Goal: Information Seeking & Learning: Compare options

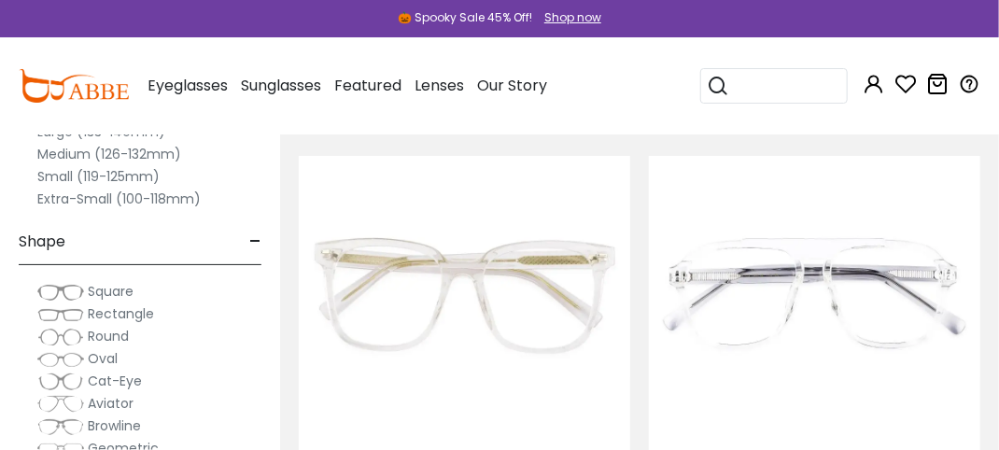
scroll to position [5417, 0]
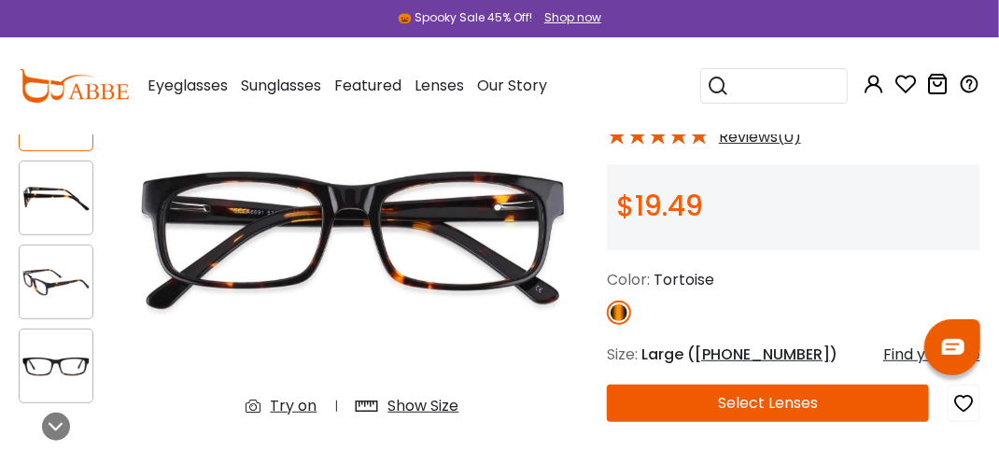
scroll to position [280, 0]
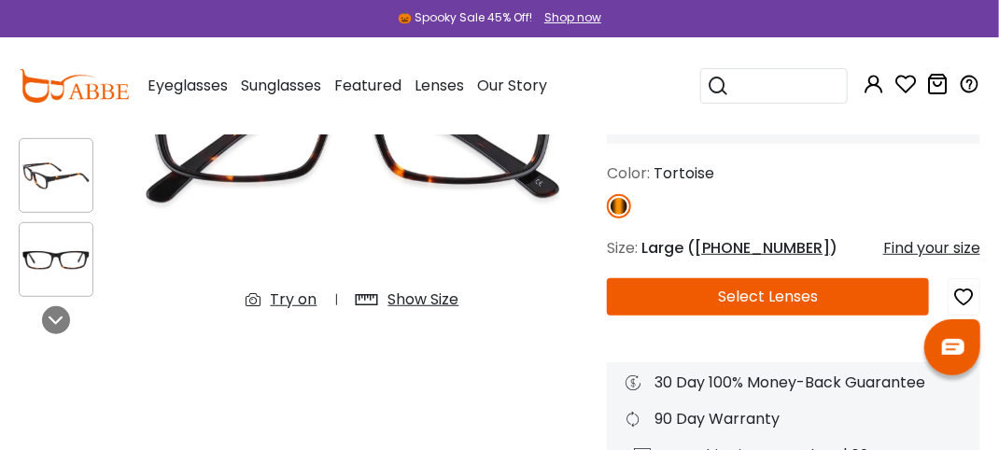
click at [295, 305] on div "Try on" at bounding box center [294, 300] width 47 height 22
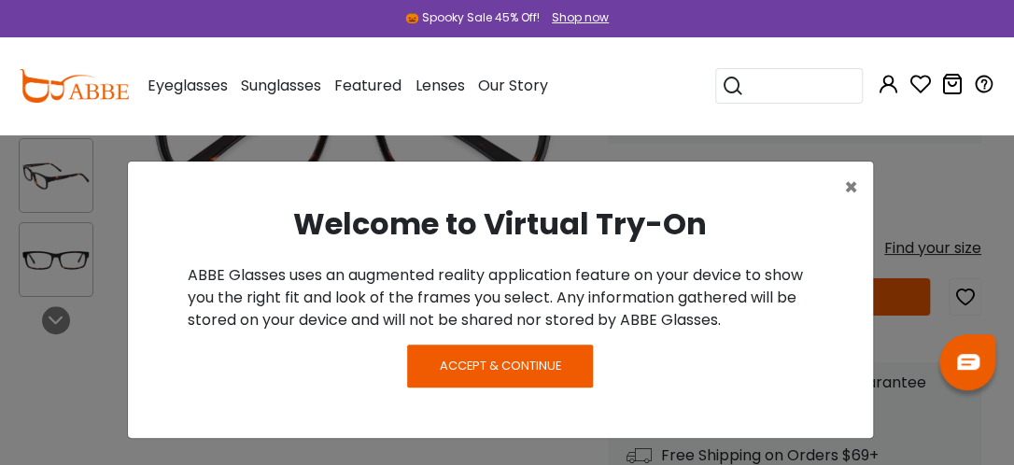
click at [507, 357] on span "Accept & Continue" at bounding box center [500, 366] width 121 height 18
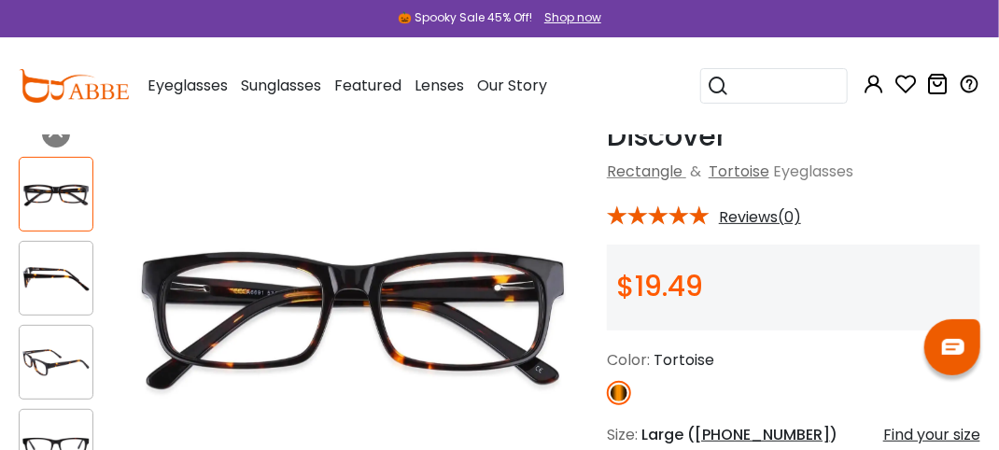
scroll to position [187, 0]
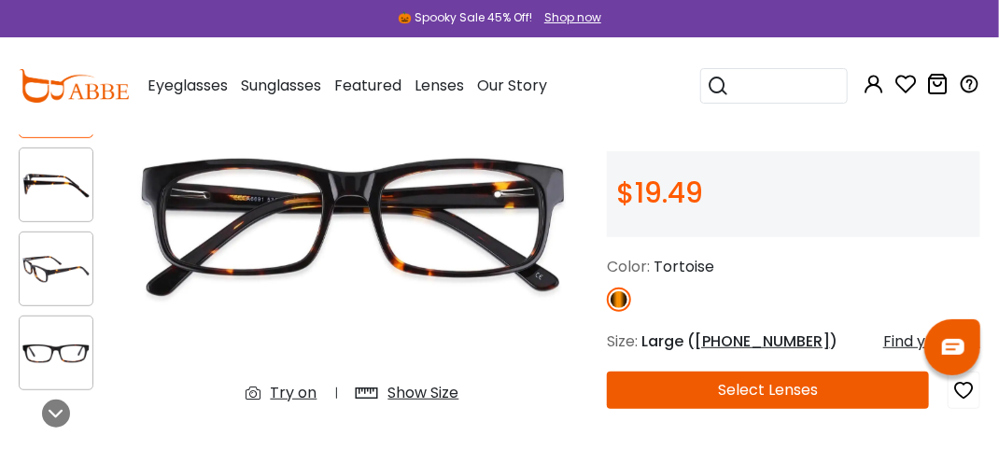
click at [291, 398] on div "Try on" at bounding box center [294, 393] width 47 height 22
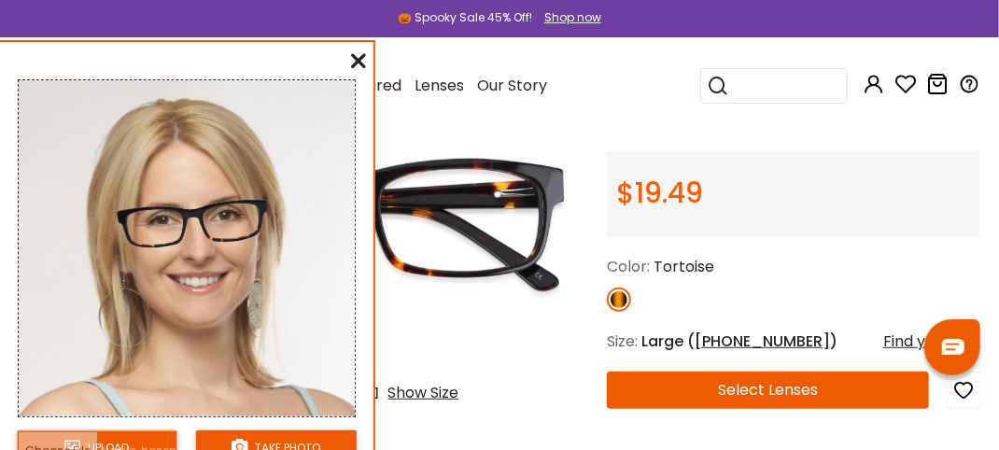
click at [243, 233] on img at bounding box center [193, 226] width 171 height 94
click at [751, 404] on button "Select Lenses" at bounding box center [768, 390] width 322 height 37
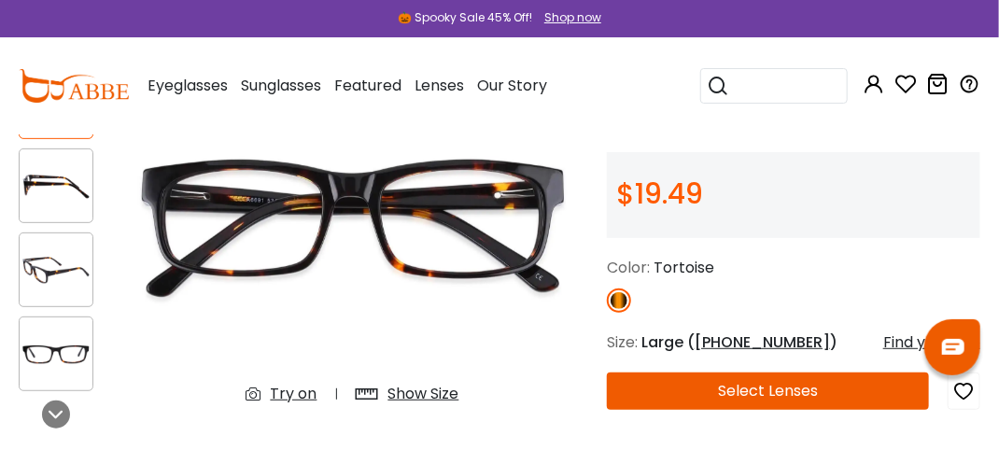
click at [47, 275] on img at bounding box center [56, 270] width 73 height 36
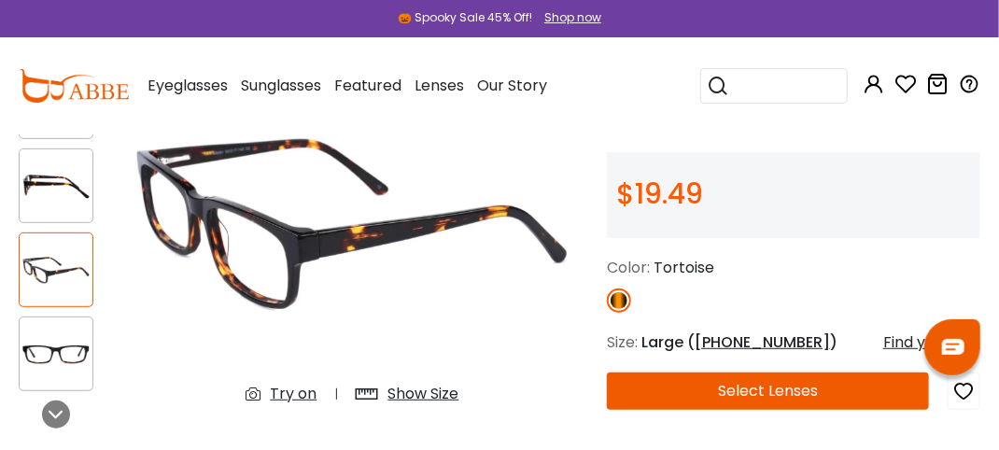
click at [48, 191] on img at bounding box center [56, 186] width 73 height 36
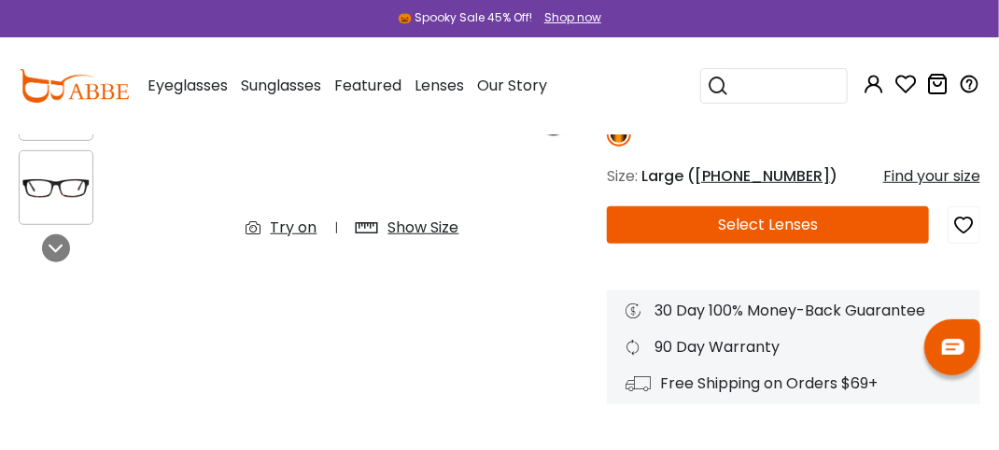
scroll to position [373, 0]
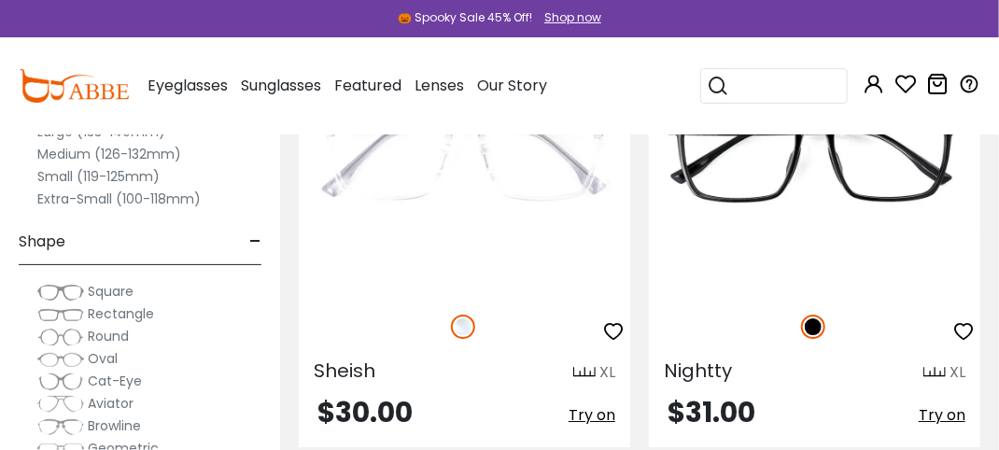
scroll to position [9620, 0]
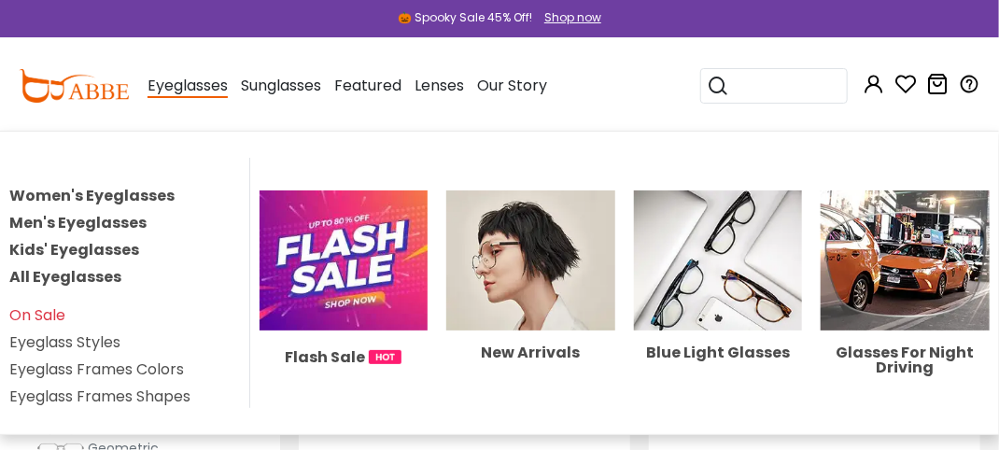
click at [93, 234] on link "Men's Eyeglasses" at bounding box center [77, 222] width 137 height 21
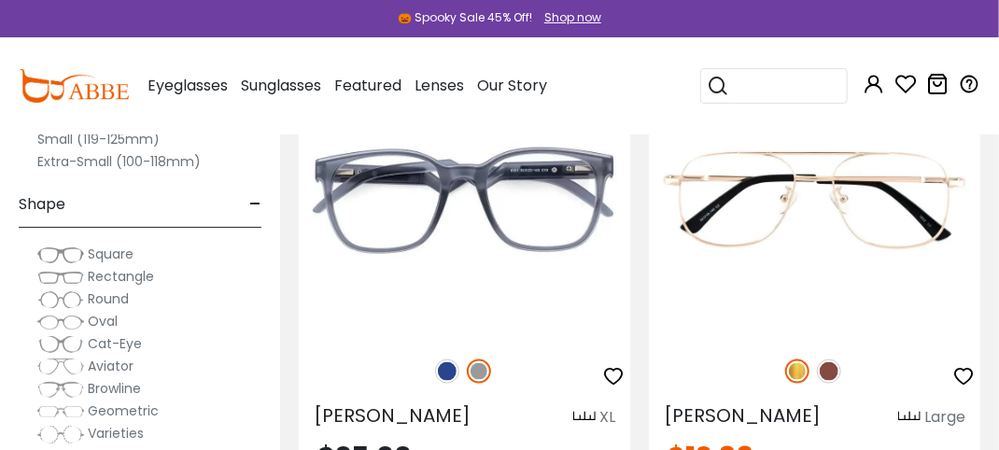
scroll to position [747, 0]
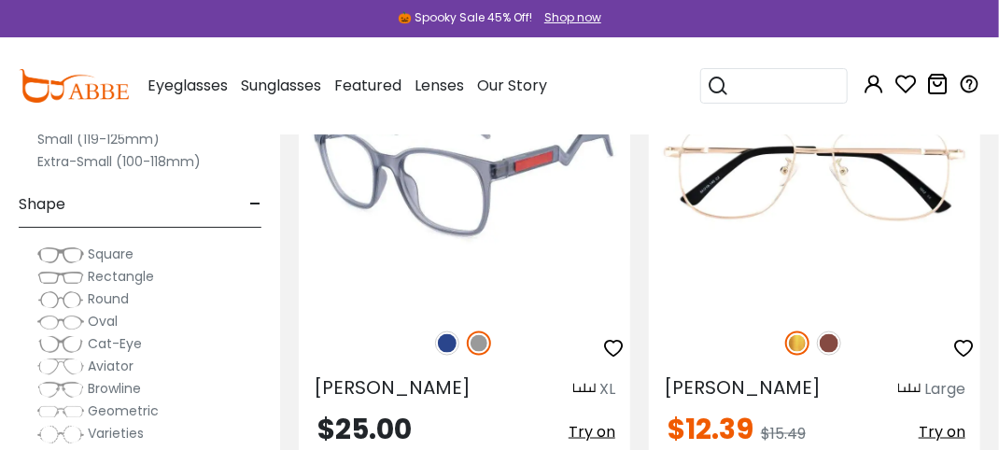
click at [422, 200] on img at bounding box center [465, 173] width 332 height 276
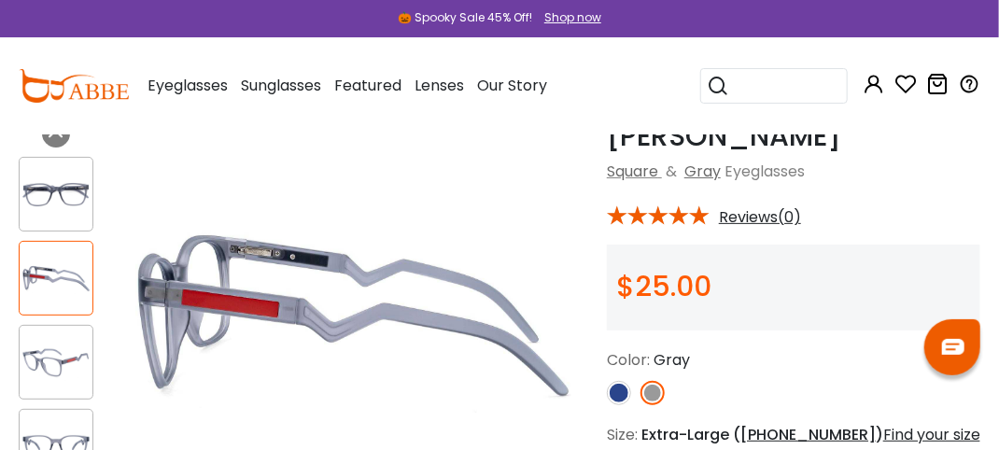
click at [64, 358] on img at bounding box center [56, 363] width 73 height 36
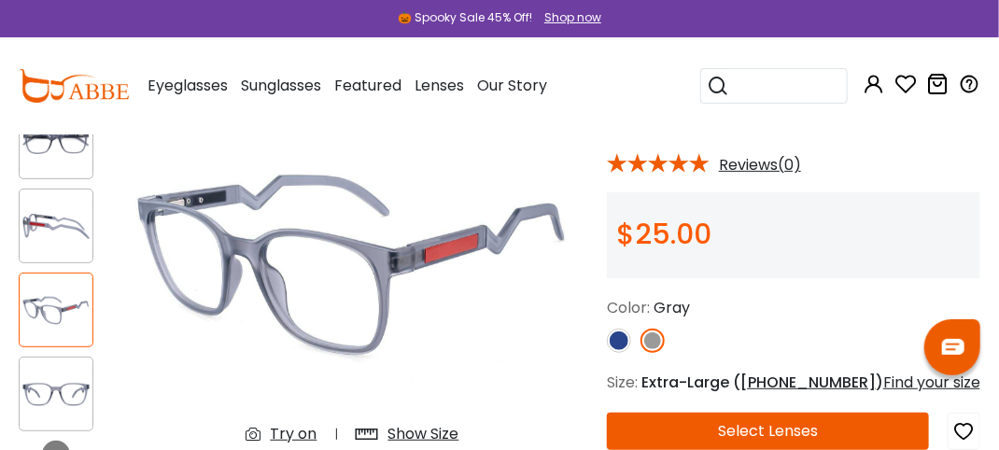
scroll to position [187, 0]
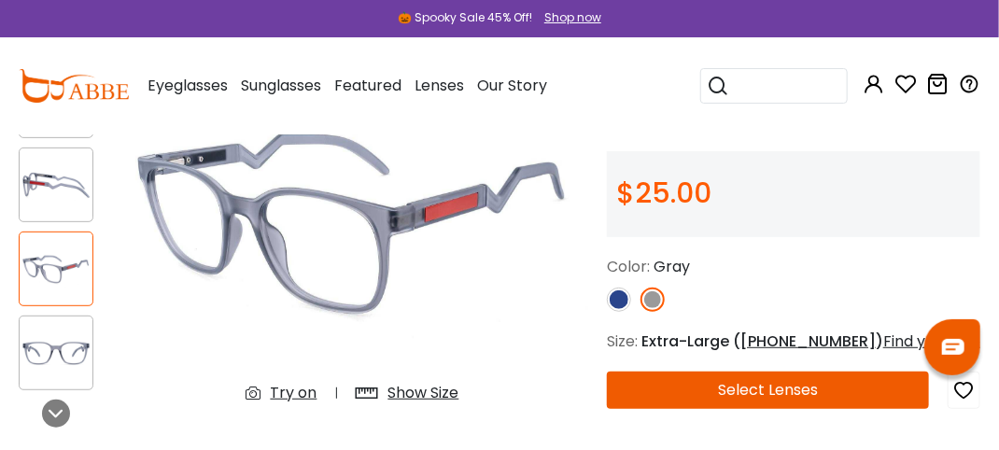
click at [56, 357] on img at bounding box center [56, 353] width 73 height 36
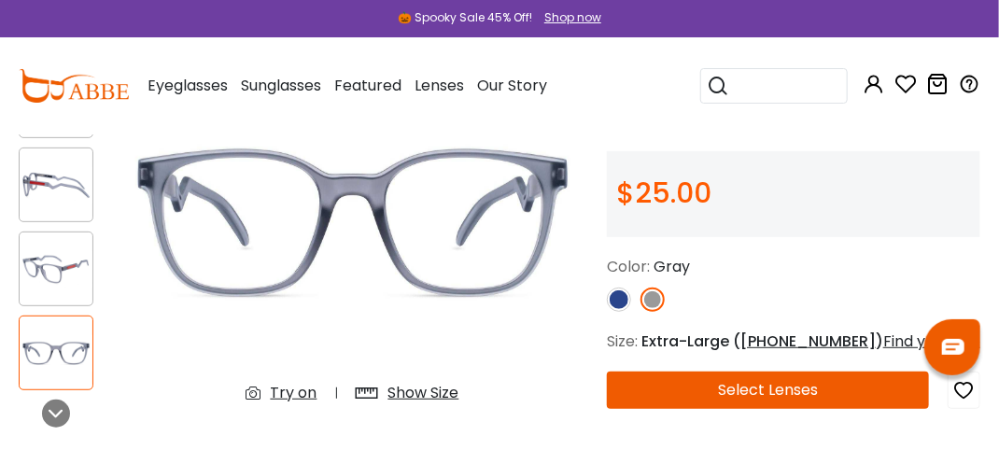
click at [274, 395] on div "Try on" at bounding box center [294, 393] width 47 height 22
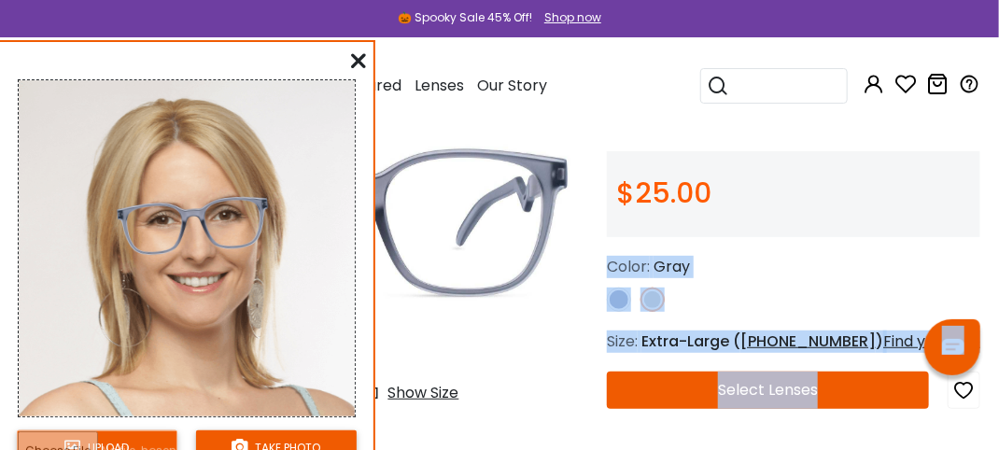
drag, startPoint x: 960, startPoint y: 333, endPoint x: 967, endPoint y: 215, distance: 117.9
drag, startPoint x: 967, startPoint y: 215, endPoint x: 870, endPoint y: 336, distance: 154.9
click at [870, 336] on div "Barnett Gray Square & Gray Eyeglasses * Reviews(0) $25.00" at bounding box center [794, 298] width 374 height 544
click at [899, 353] on div "Find your size" at bounding box center [932, 342] width 97 height 22
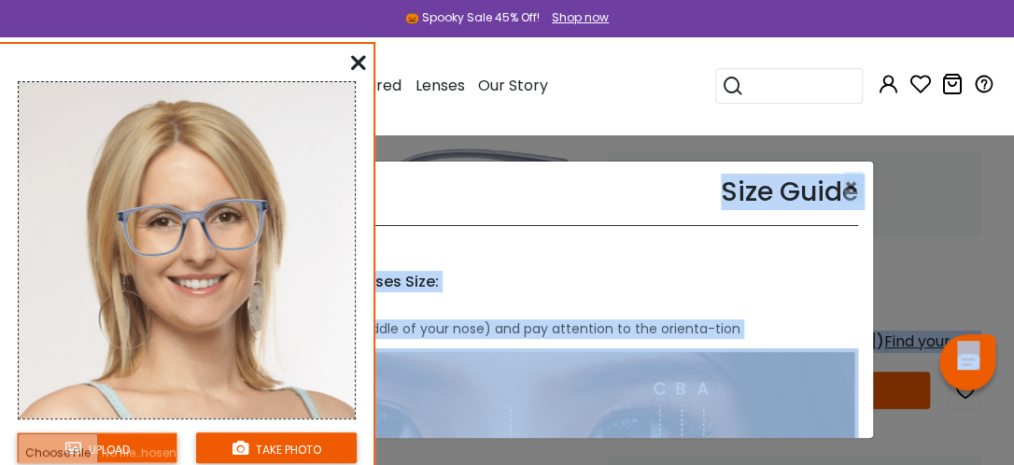
click at [650, 272] on div "Size Guide × A Skill For Finding Suitable Glasses Size: Use a Credit Card Place…" at bounding box center [500, 300] width 745 height 276
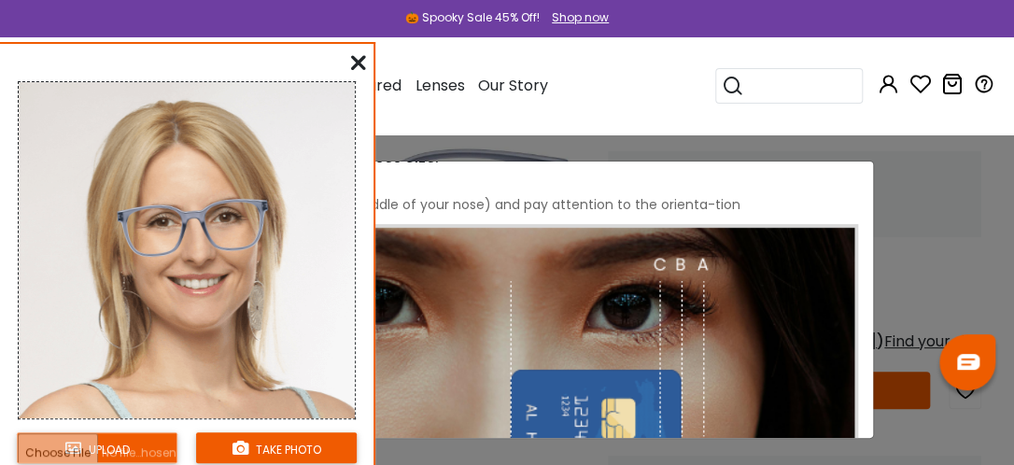
scroll to position [93, 0]
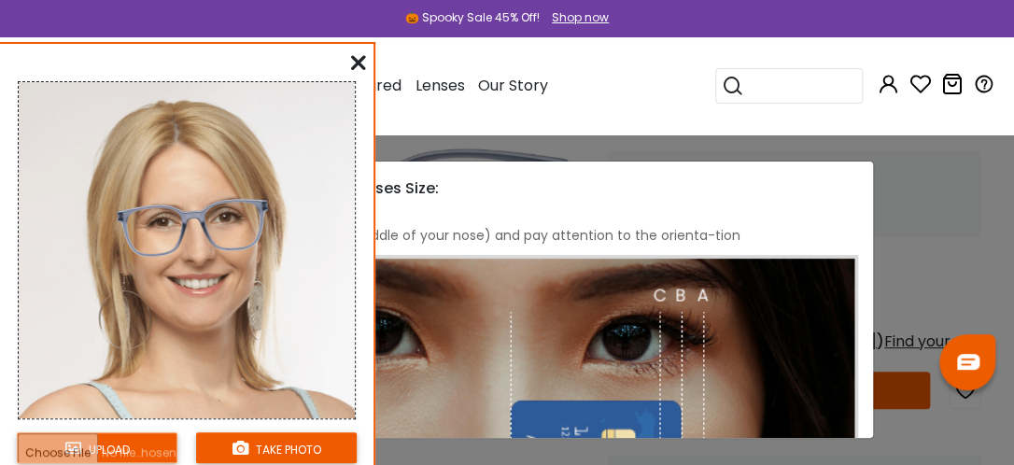
click at [359, 67] on icon at bounding box center [358, 62] width 15 height 15
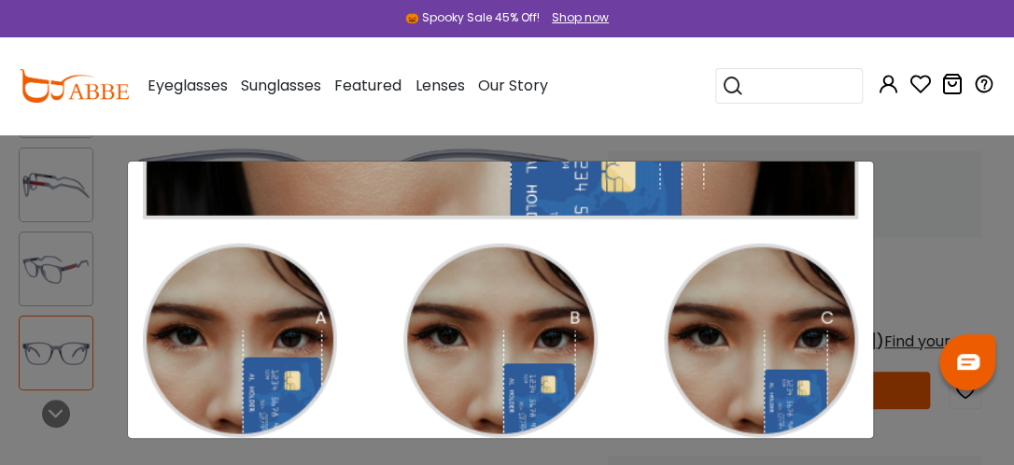
scroll to position [374, 0]
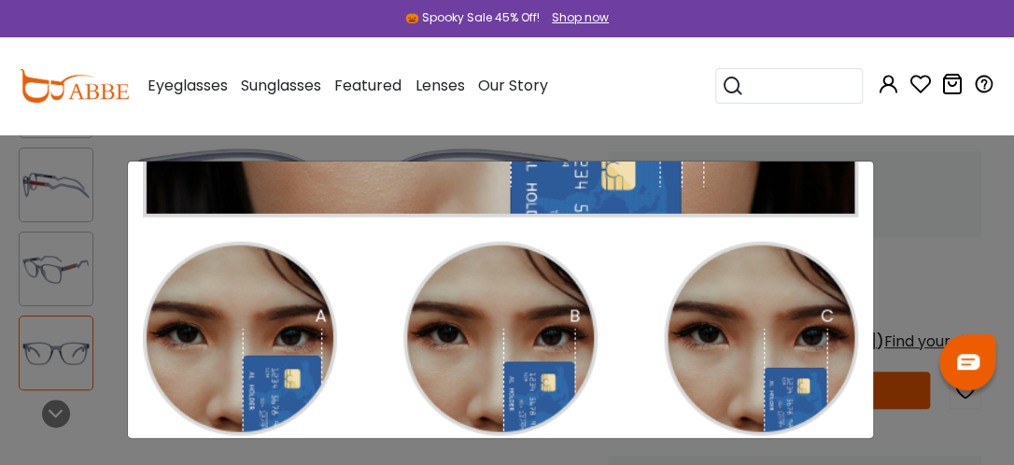
drag, startPoint x: 953, startPoint y: 91, endPoint x: 957, endPoint y: 99, distance: 9.6
click at [960, 98] on link "0" at bounding box center [952, 87] width 22 height 21
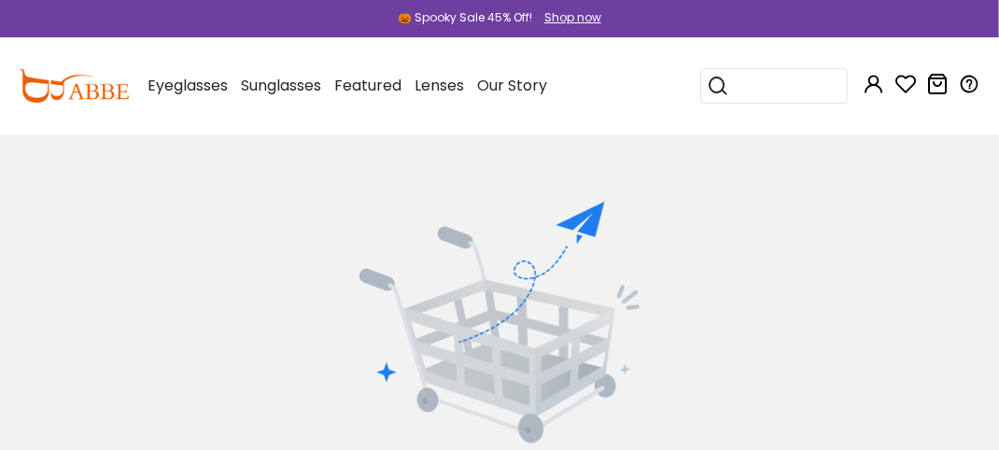
drag, startPoint x: 811, startPoint y: 48, endPoint x: 504, endPoint y: 40, distance: 306.4
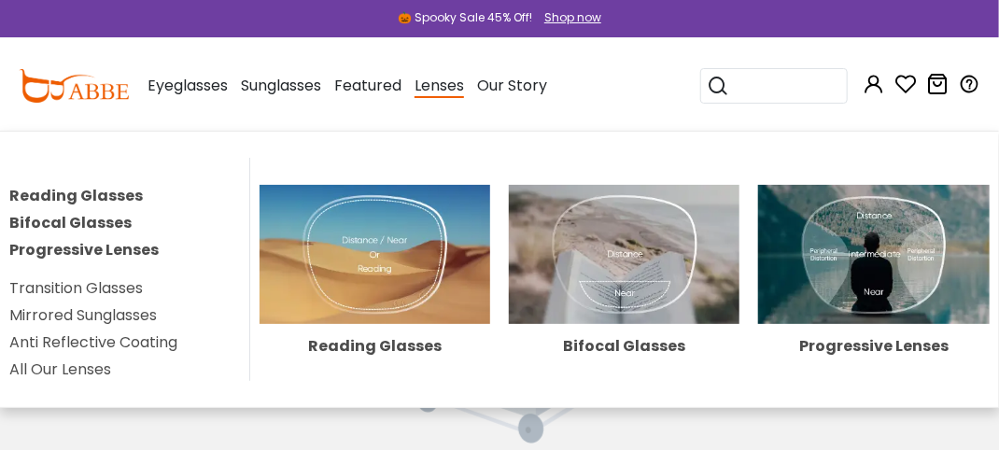
drag, startPoint x: 504, startPoint y: 40, endPoint x: 396, endPoint y: 18, distance: 110.6
click at [396, 48] on div "Featured Aviator Glasses Brown Glasses Clear Glasses Cat Eye Glasses Cute Glass…" at bounding box center [367, 85] width 67 height 93
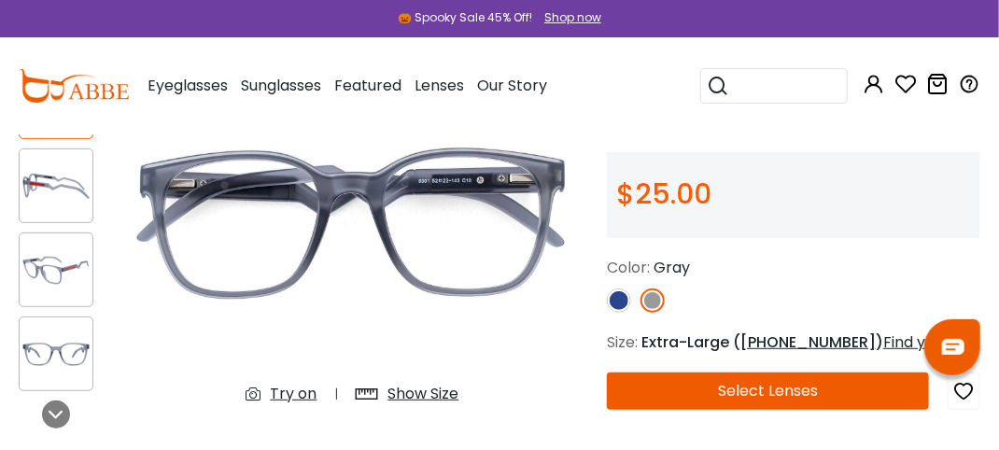
click at [624, 313] on img at bounding box center [619, 301] width 24 height 24
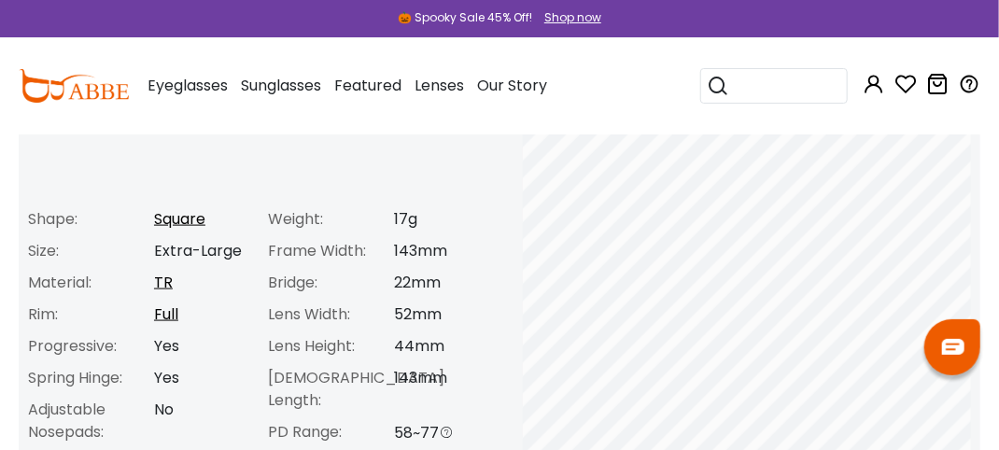
scroll to position [746, 0]
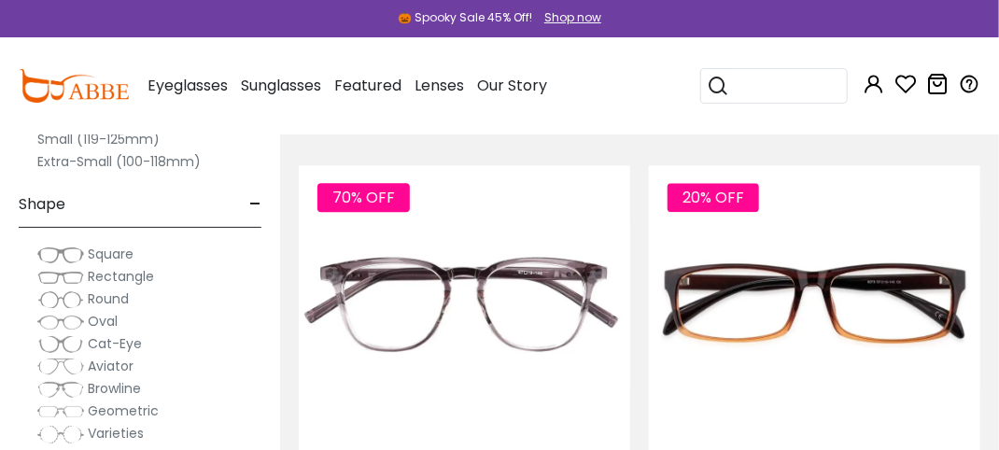
scroll to position [1775, 0]
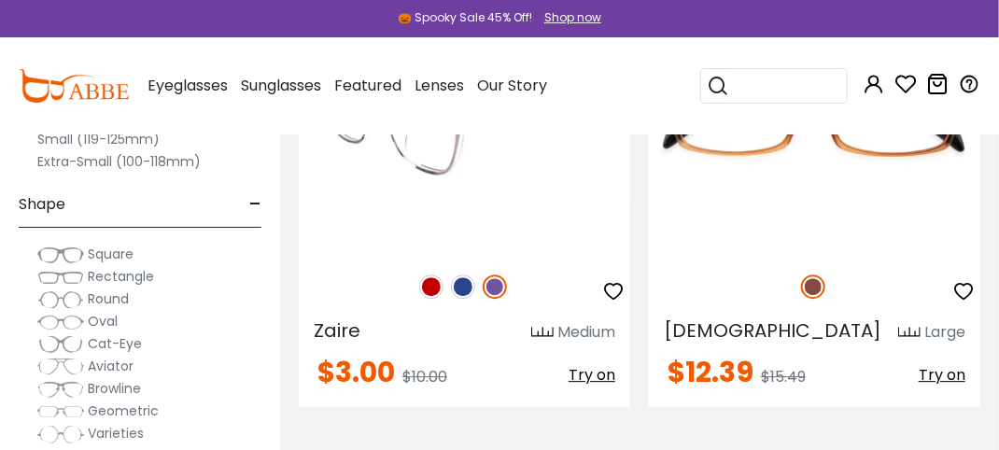
click at [428, 299] on img at bounding box center [431, 287] width 24 height 24
click at [503, 299] on img at bounding box center [495, 287] width 24 height 24
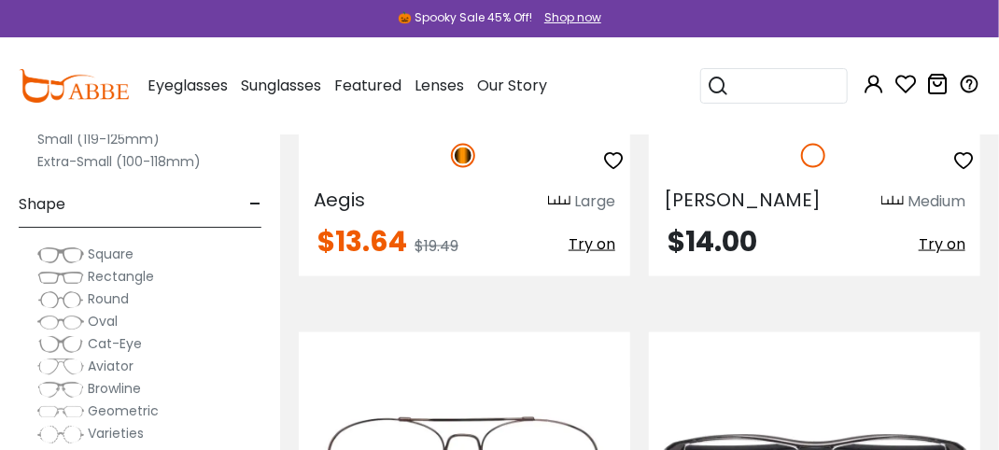
scroll to position [3176, 0]
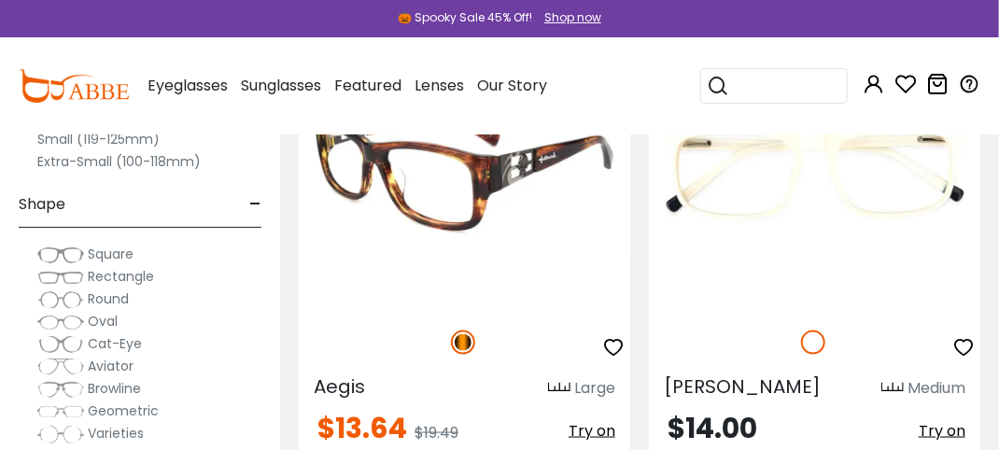
click at [482, 310] on img at bounding box center [465, 172] width 332 height 276
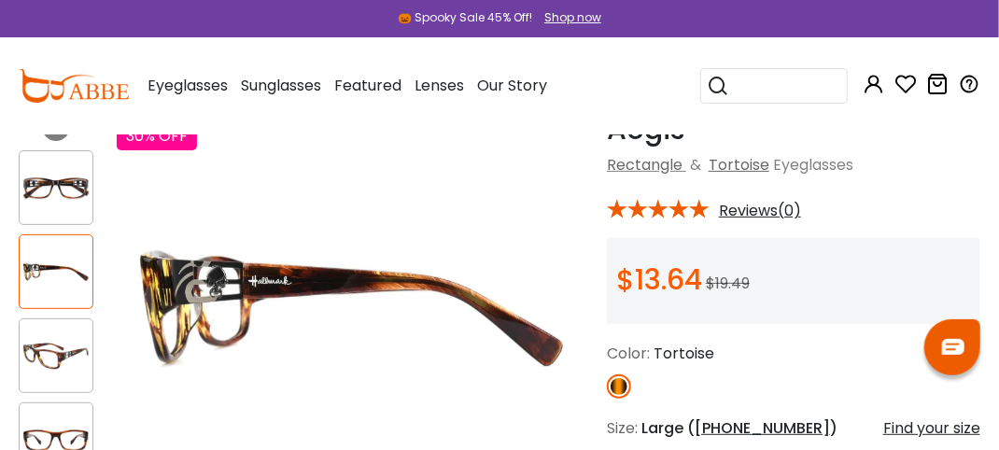
scroll to position [93, 0]
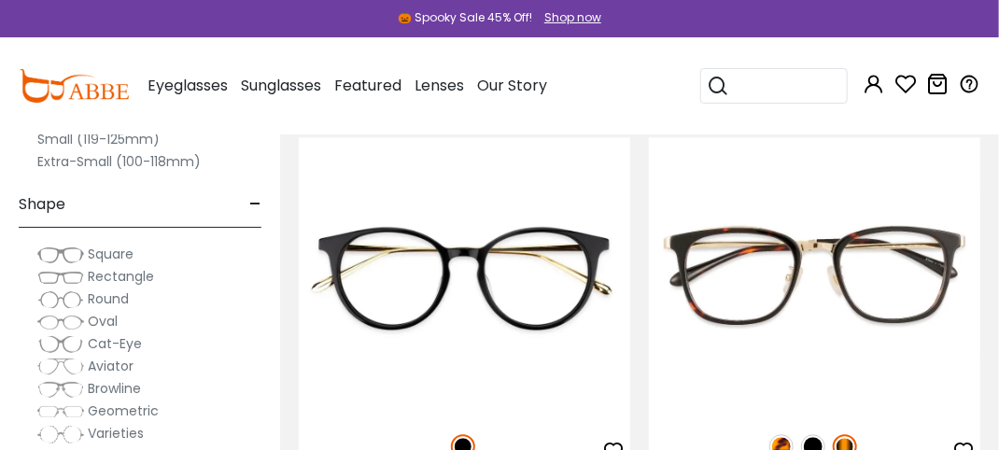
scroll to position [8966, 0]
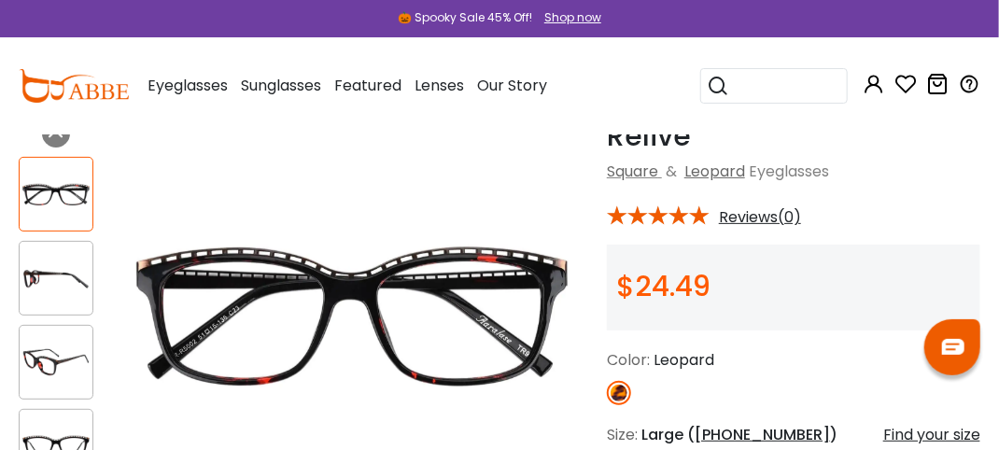
click at [54, 433] on img at bounding box center [56, 447] width 73 height 36
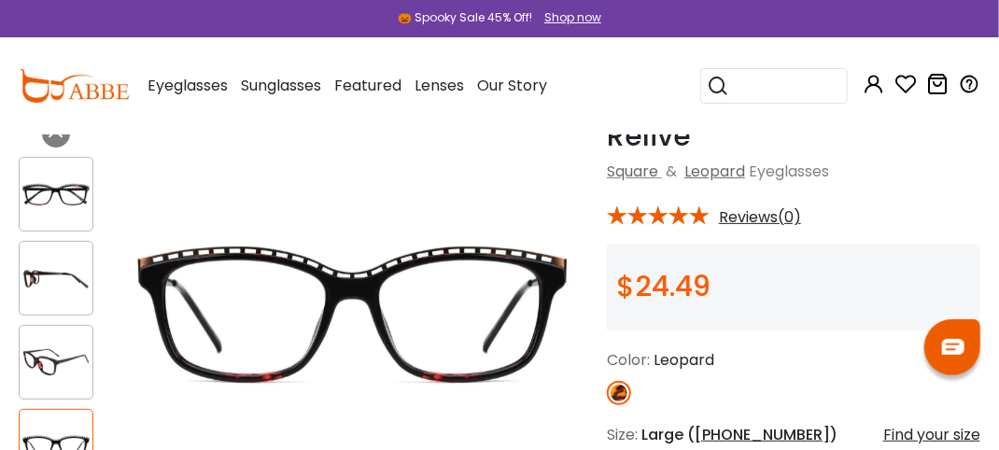
click at [60, 362] on img at bounding box center [56, 363] width 73 height 36
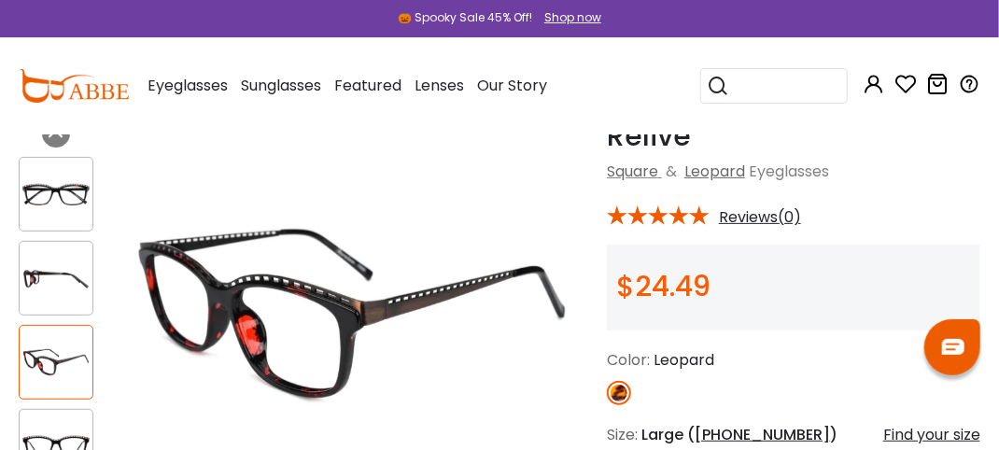
click at [56, 278] on img at bounding box center [56, 279] width 73 height 36
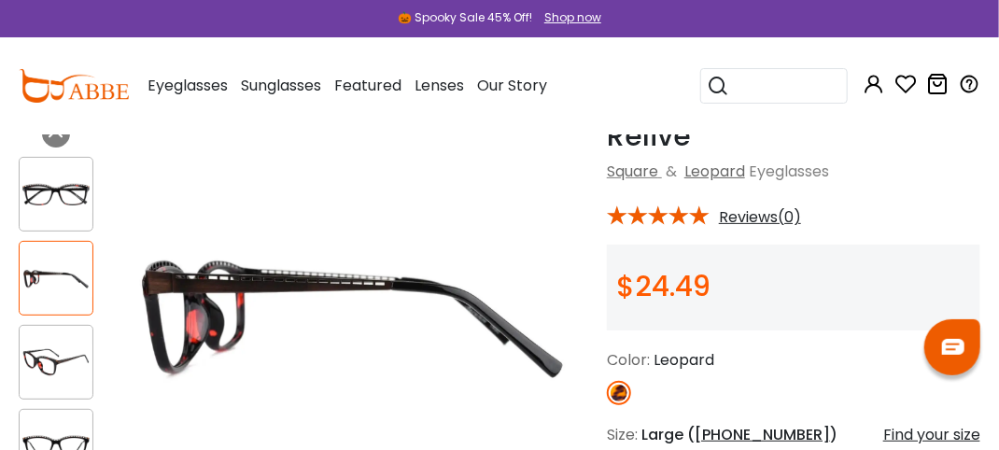
click at [58, 198] on img at bounding box center [56, 195] width 73 height 36
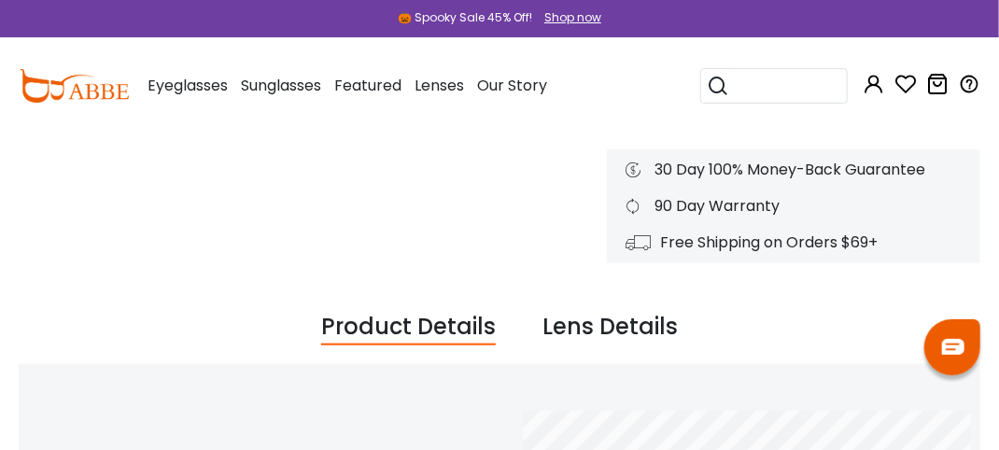
scroll to position [280, 0]
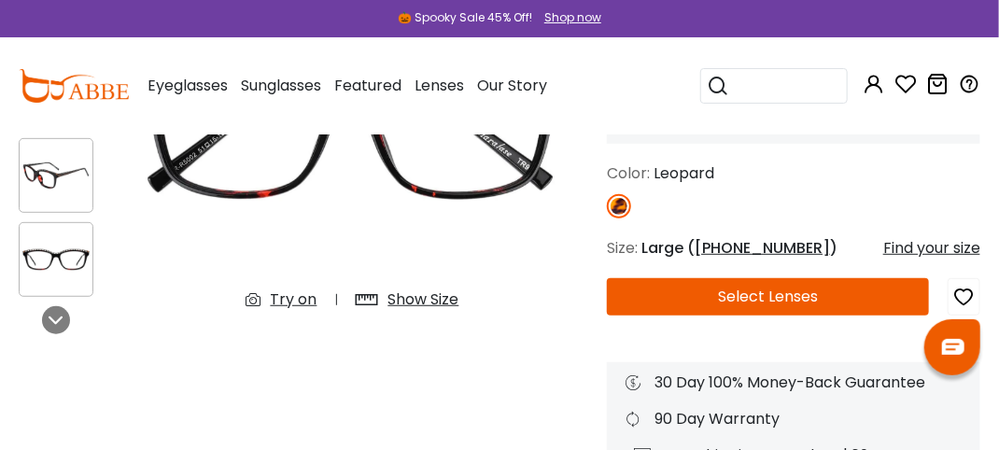
drag, startPoint x: 280, startPoint y: 312, endPoint x: 326, endPoint y: 276, distance: 57.9
click at [281, 311] on div "Try on" at bounding box center [294, 300] width 47 height 22
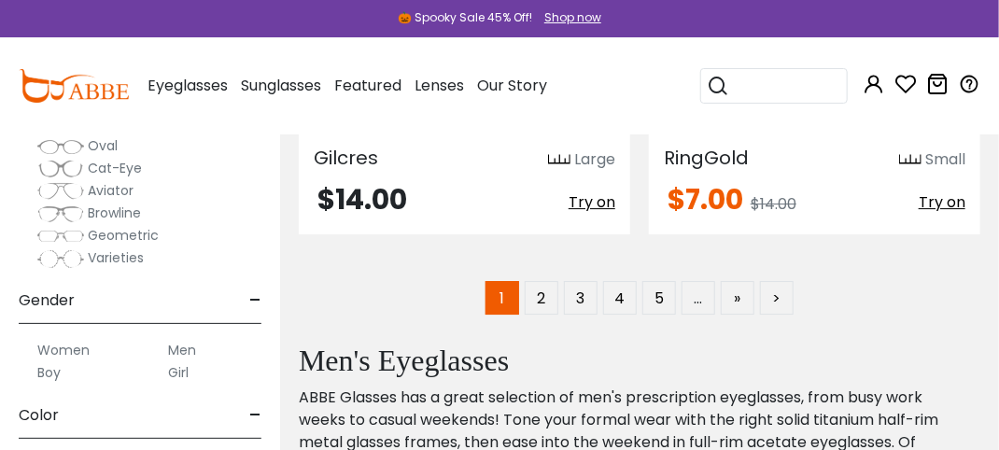
scroll to position [187, 0]
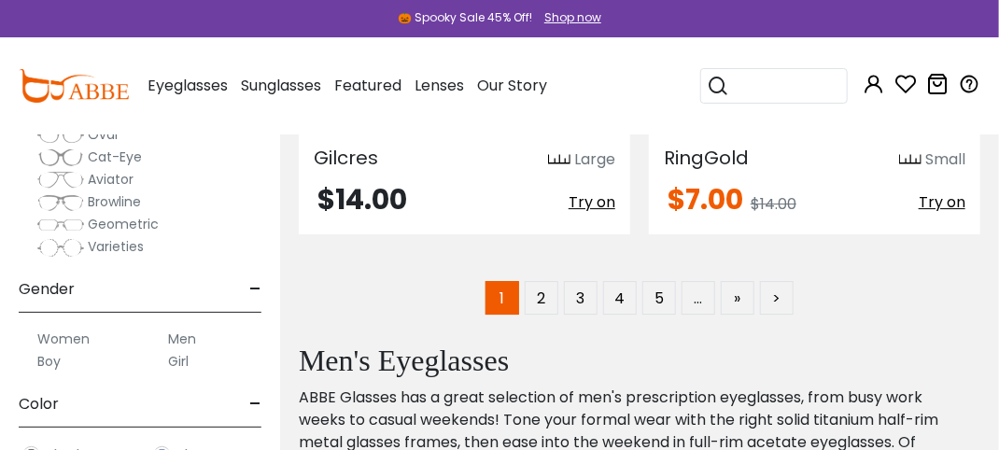
click at [66, 289] on span "Gender" at bounding box center [47, 289] width 56 height 45
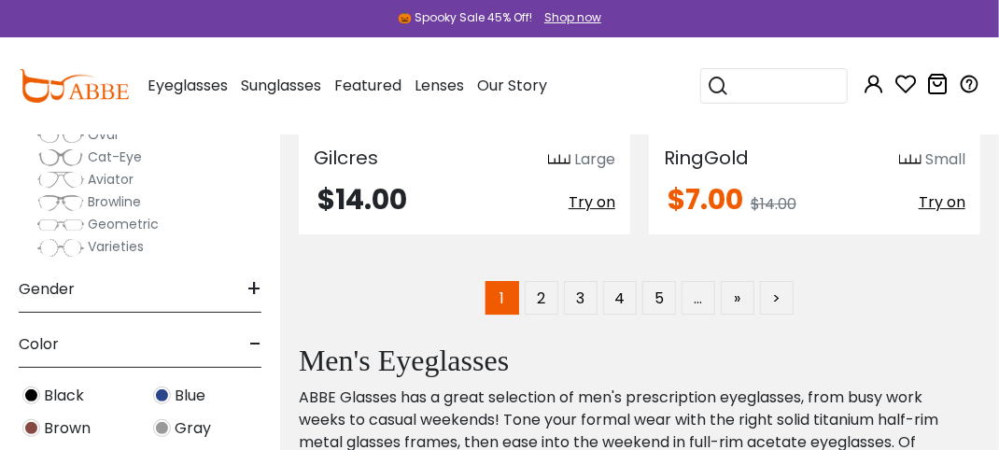
click at [66, 288] on span "Gender" at bounding box center [47, 289] width 56 height 45
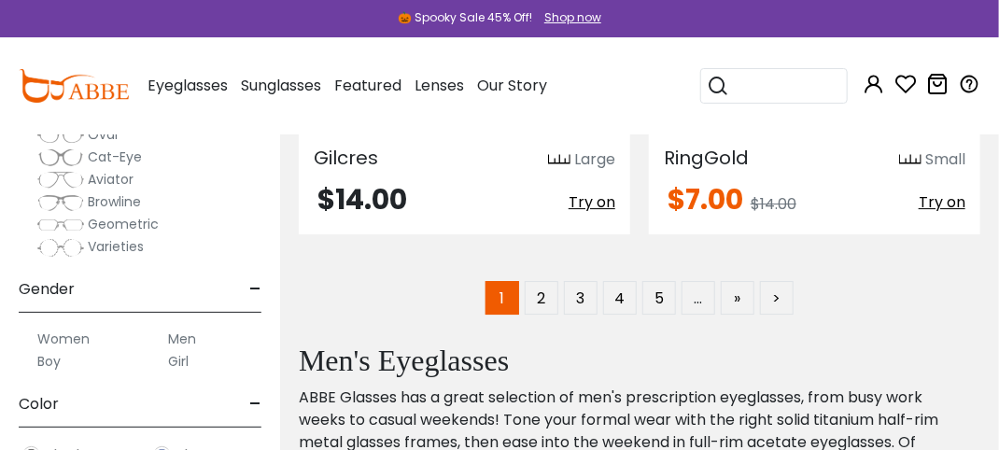
click at [194, 349] on label "Men" at bounding box center [182, 339] width 28 height 22
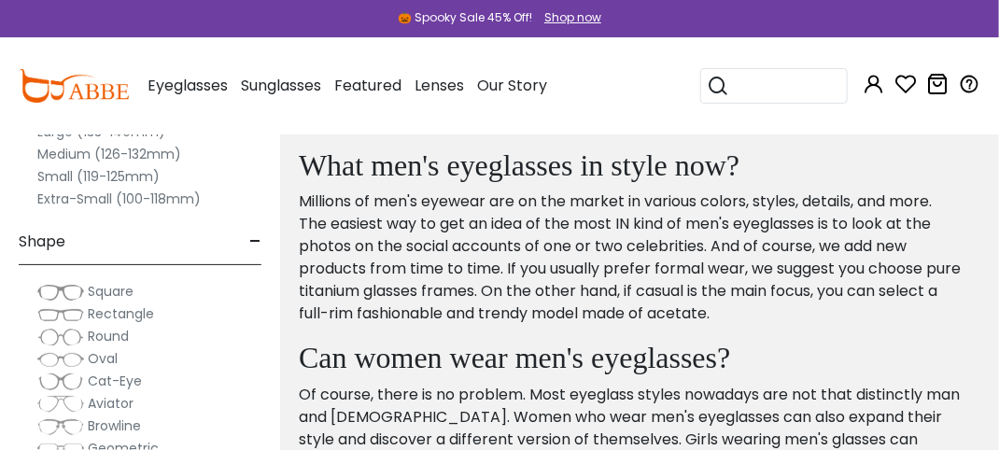
scroll to position [15504, 0]
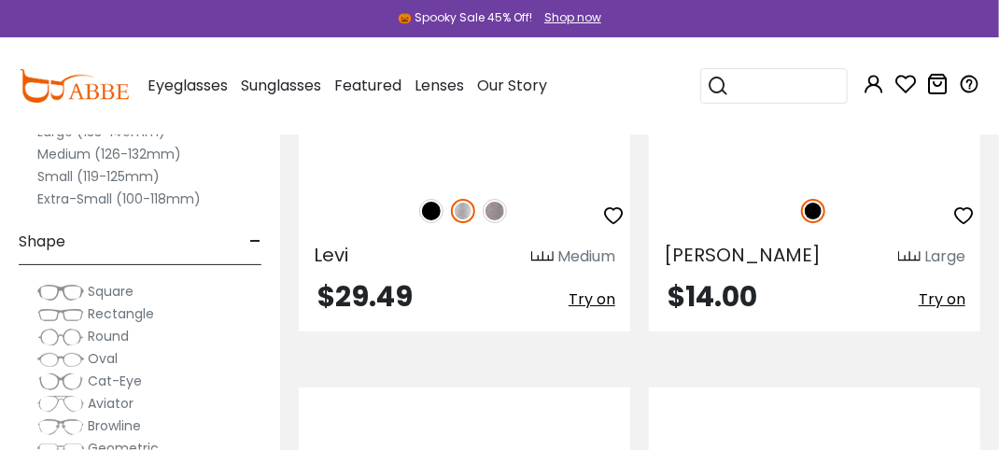
scroll to position [4950, 0]
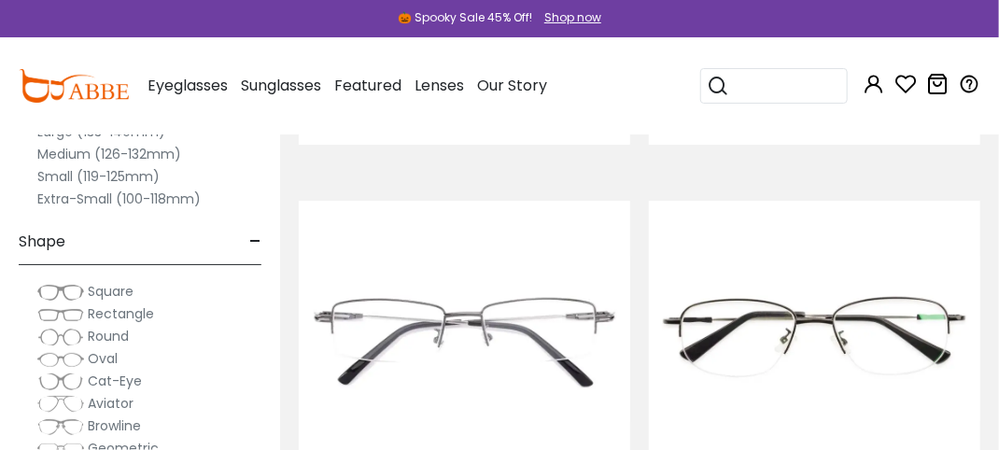
click at [432, 36] on img at bounding box center [431, 24] width 24 height 24
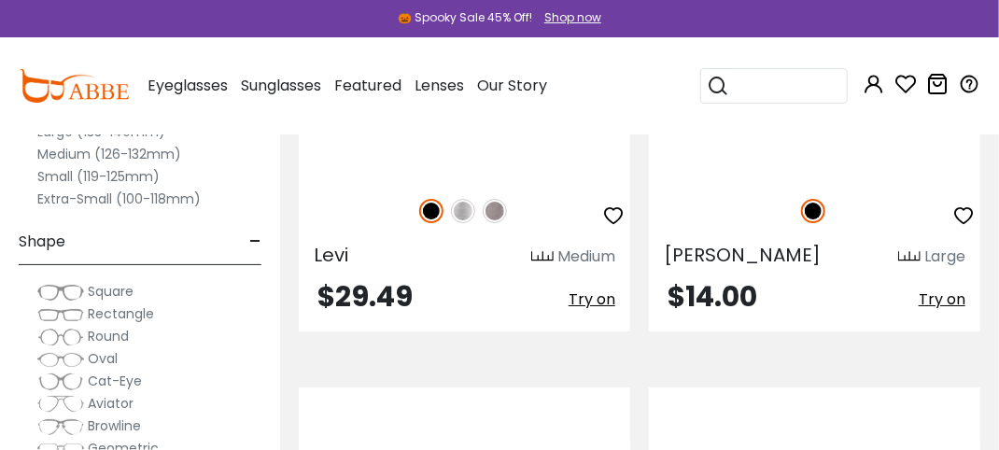
scroll to position [4857, 0]
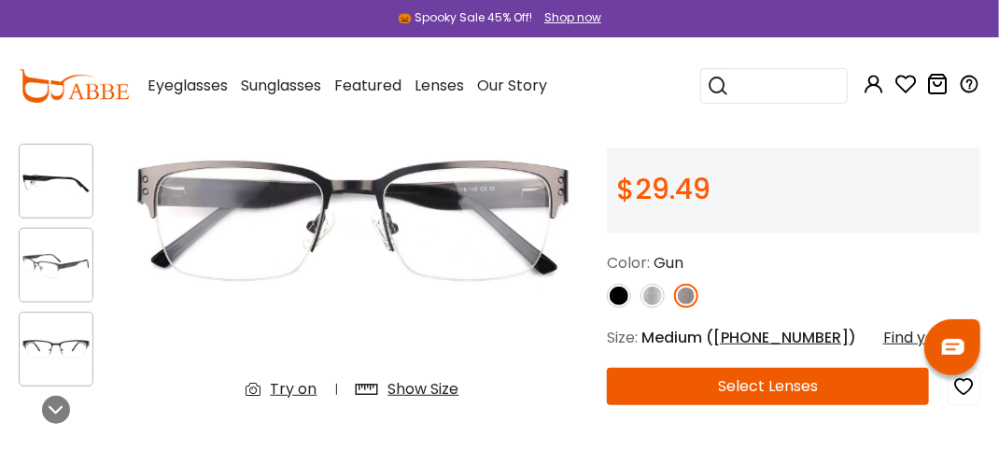
click at [654, 308] on img at bounding box center [653, 296] width 24 height 24
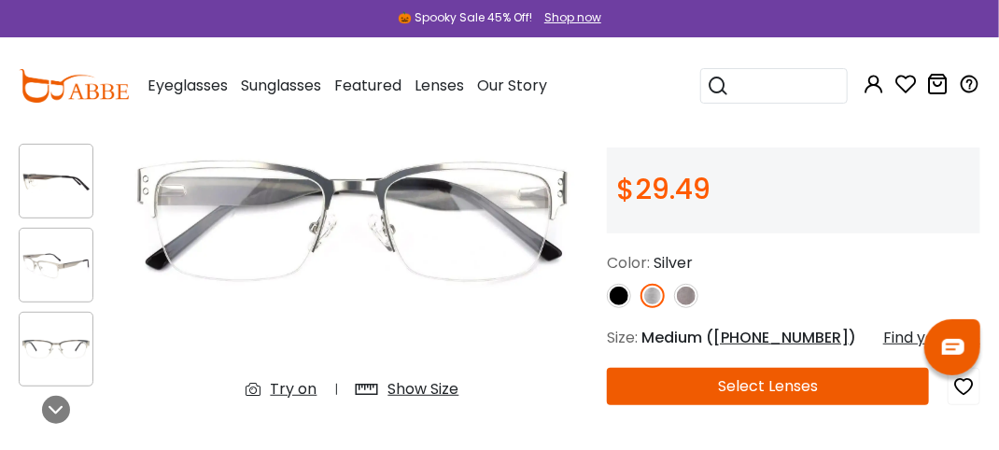
click at [683, 308] on img at bounding box center [686, 296] width 24 height 24
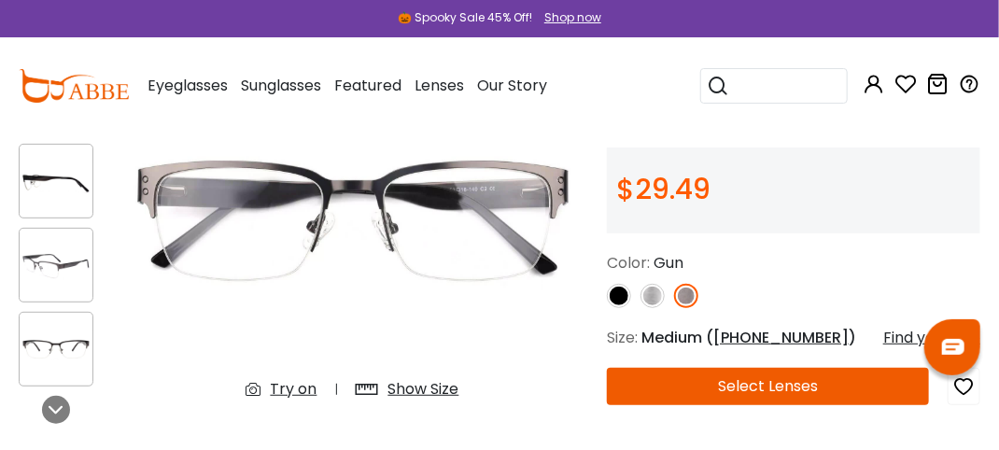
click at [620, 308] on img at bounding box center [619, 296] width 24 height 24
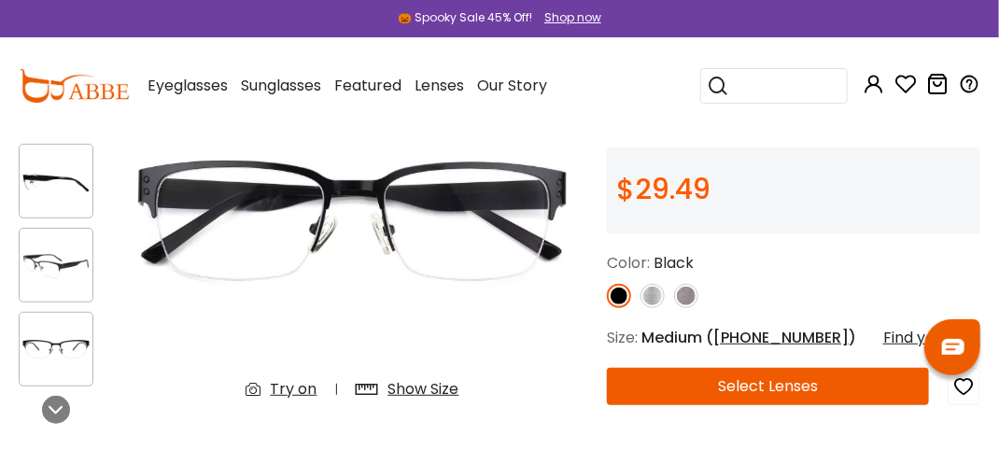
click at [685, 308] on img at bounding box center [686, 296] width 24 height 24
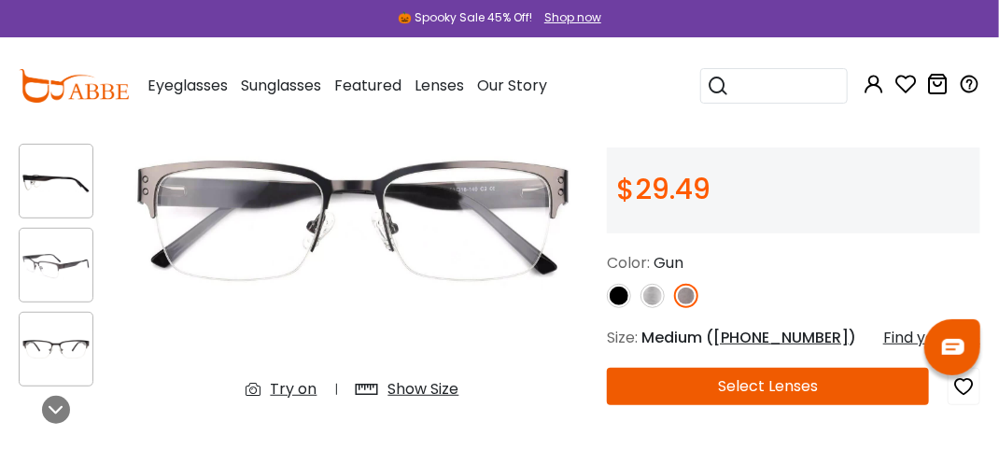
click at [620, 308] on img at bounding box center [619, 296] width 24 height 24
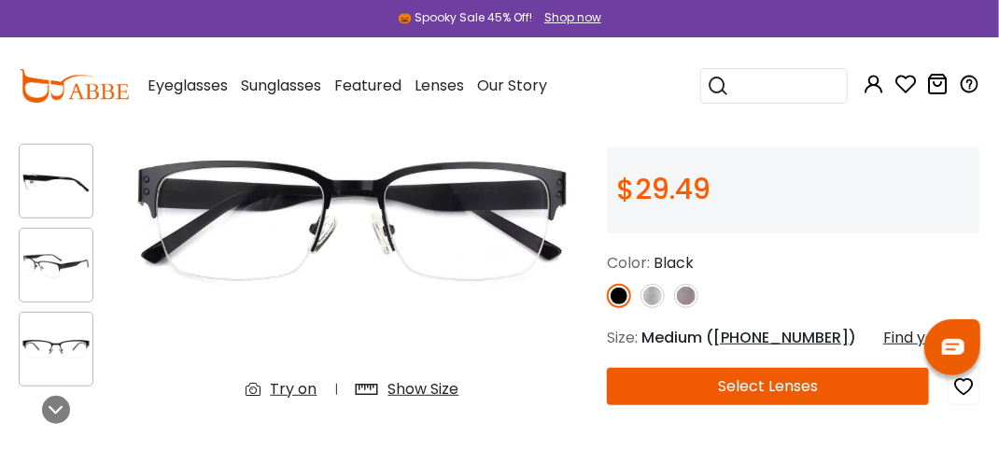
drag, startPoint x: 299, startPoint y: 394, endPoint x: 319, endPoint y: 376, distance: 27.2
click at [299, 394] on div "Try on" at bounding box center [294, 389] width 47 height 22
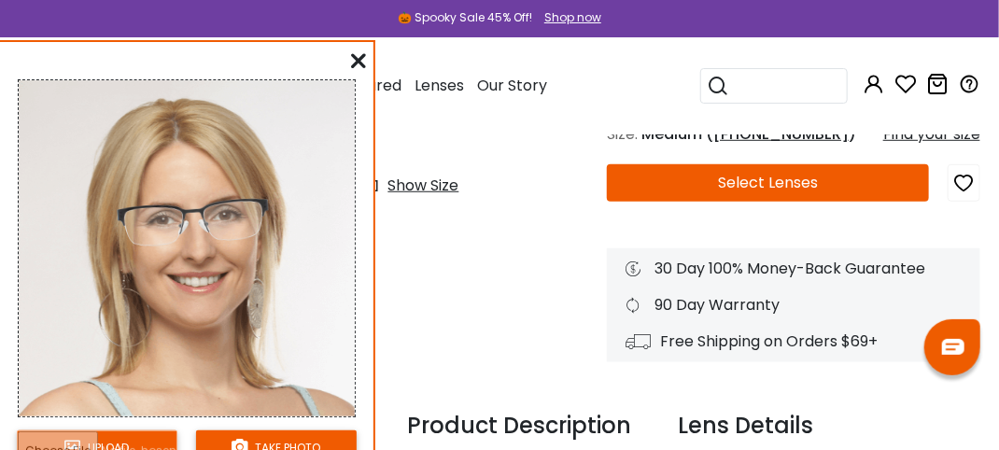
scroll to position [97, 0]
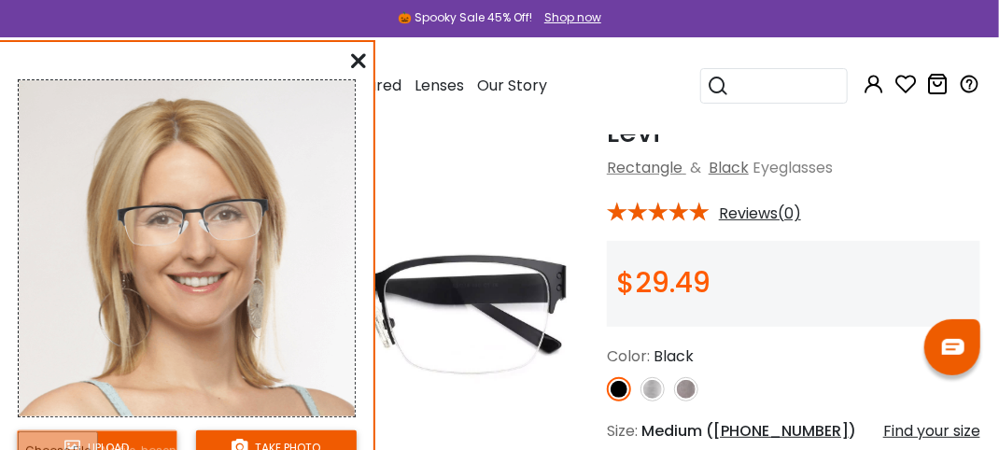
click at [351, 56] on div at bounding box center [358, 61] width 15 height 23
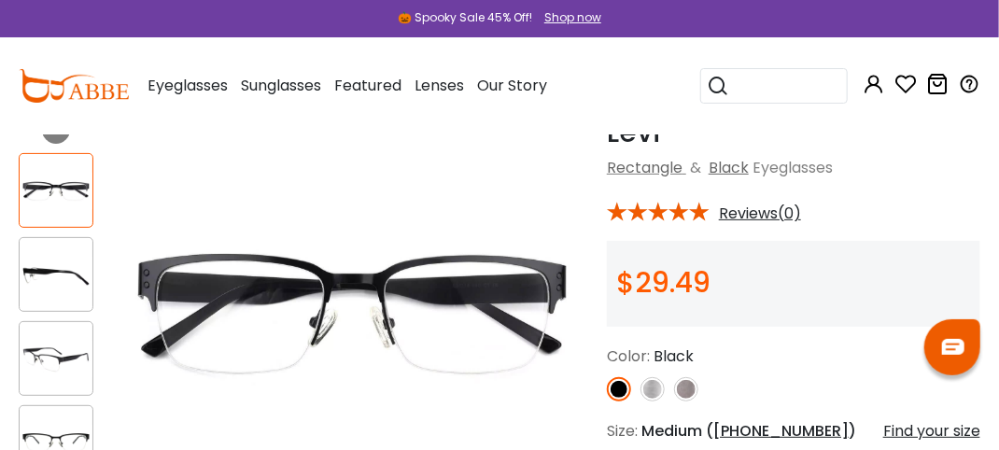
click at [687, 399] on img at bounding box center [686, 389] width 24 height 24
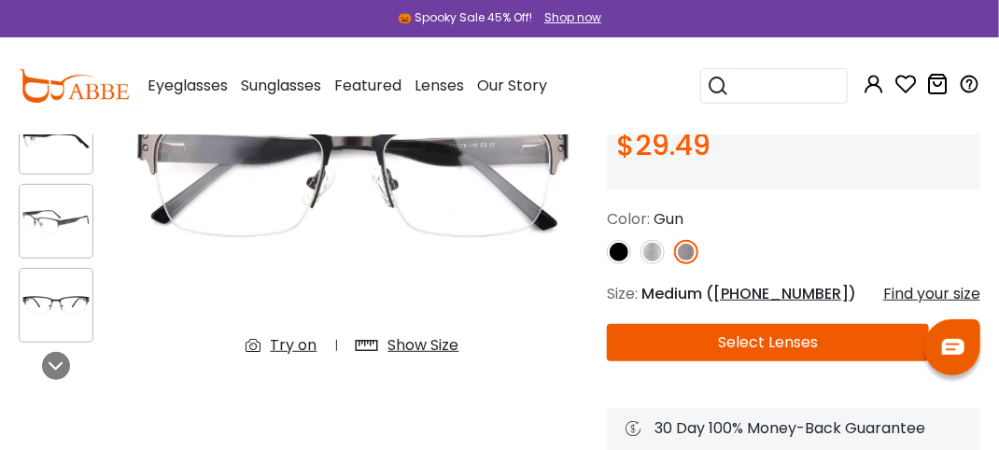
scroll to position [284, 0]
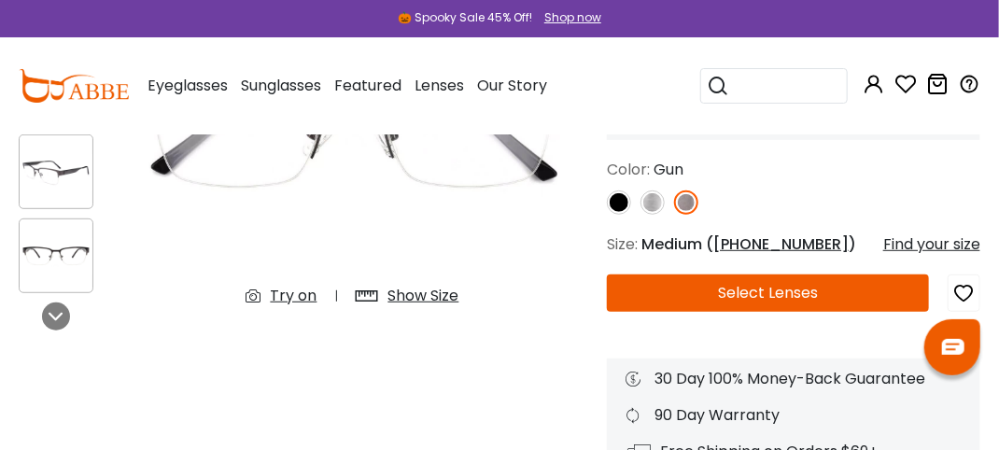
click at [434, 301] on div "Show Size" at bounding box center [424, 296] width 71 height 22
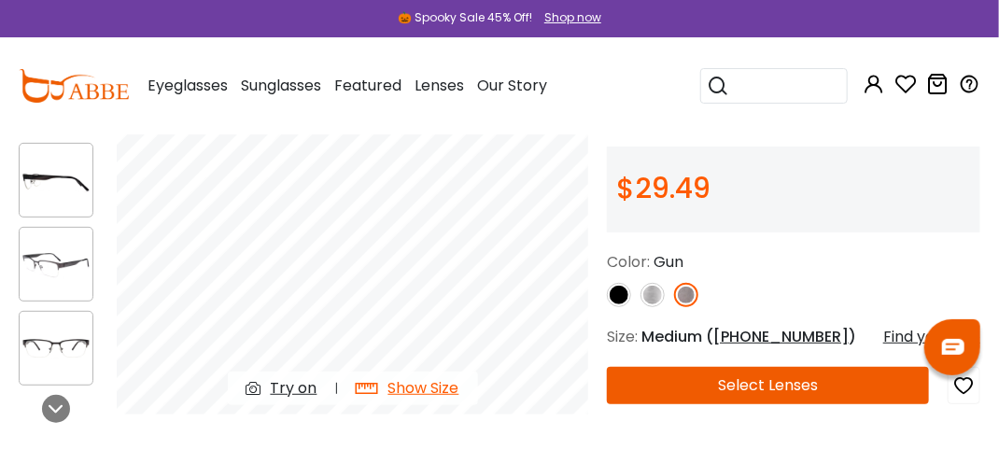
scroll to position [97, 0]
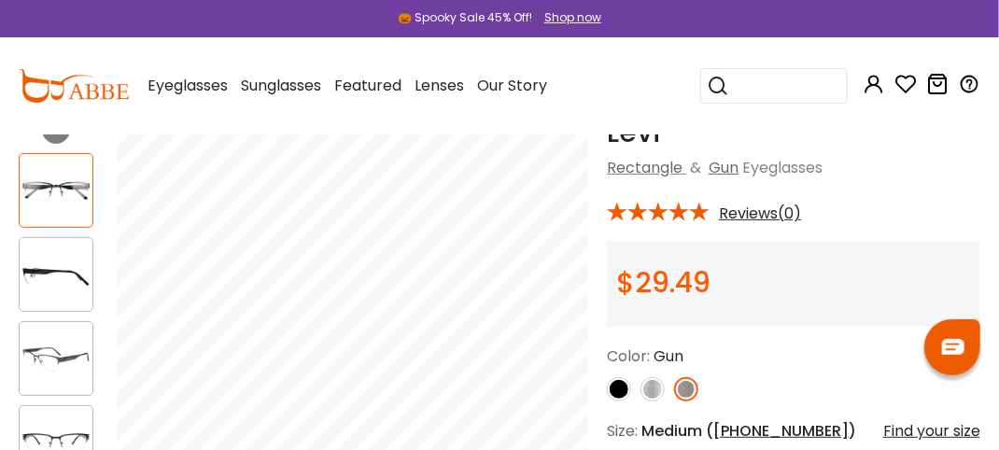
click at [60, 281] on img at bounding box center [56, 275] width 73 height 36
click at [53, 363] on img at bounding box center [56, 359] width 73 height 36
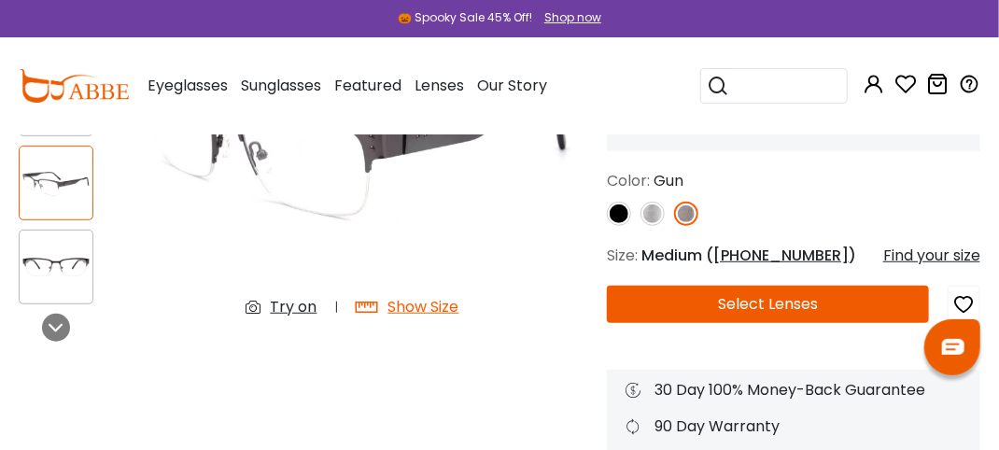
scroll to position [284, 0]
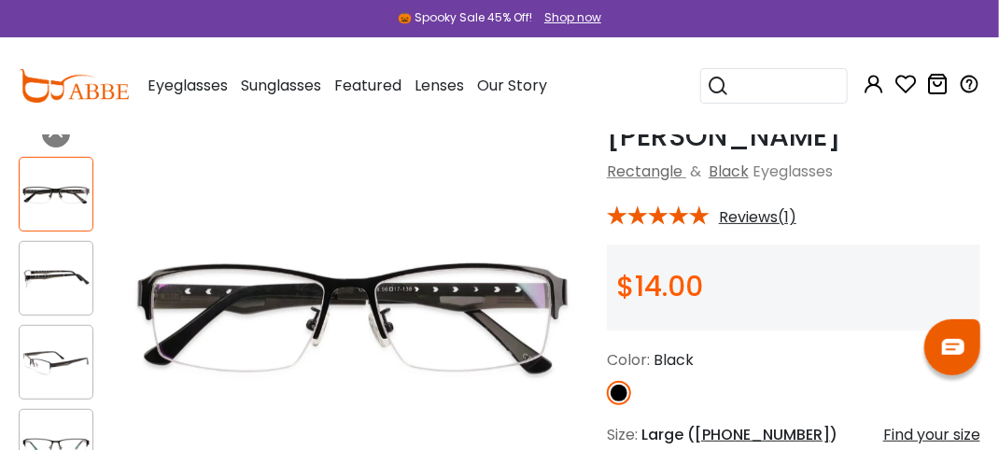
scroll to position [93, 0]
click at [46, 366] on img at bounding box center [56, 363] width 73 height 36
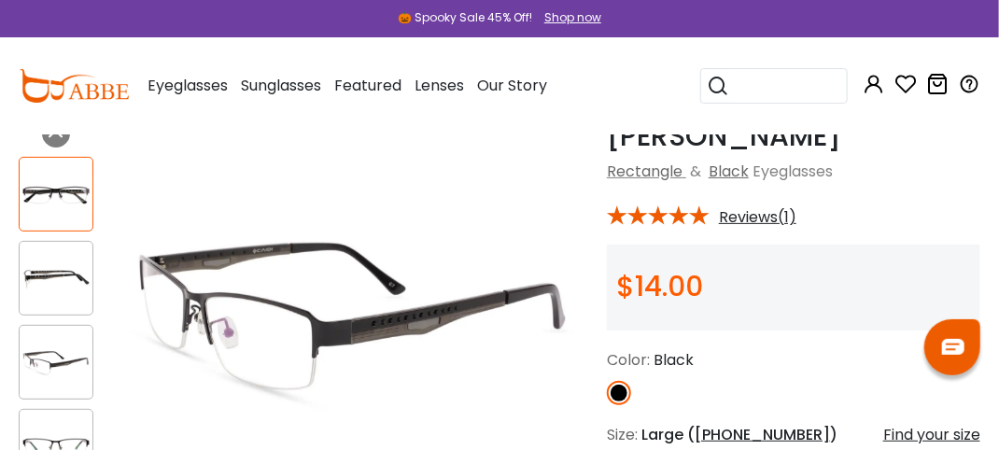
scroll to position [0, 0]
click at [54, 273] on img at bounding box center [56, 279] width 73 height 36
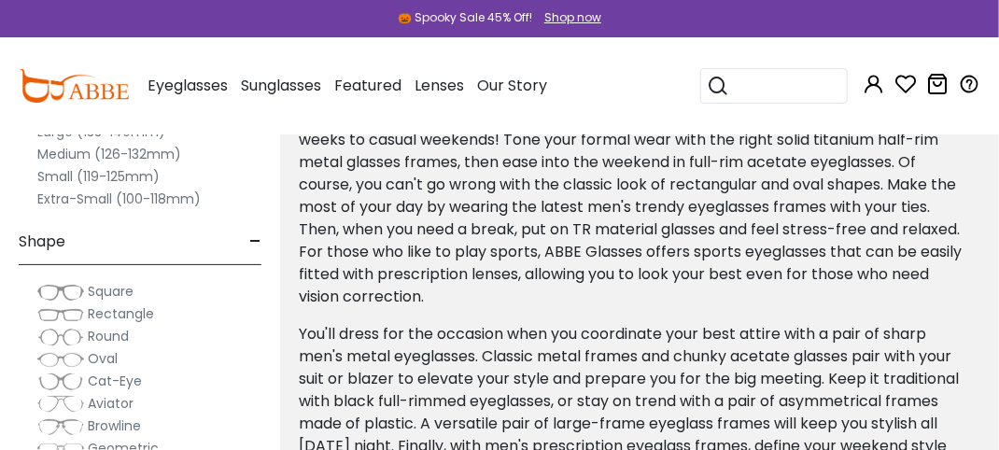
scroll to position [15131, 0]
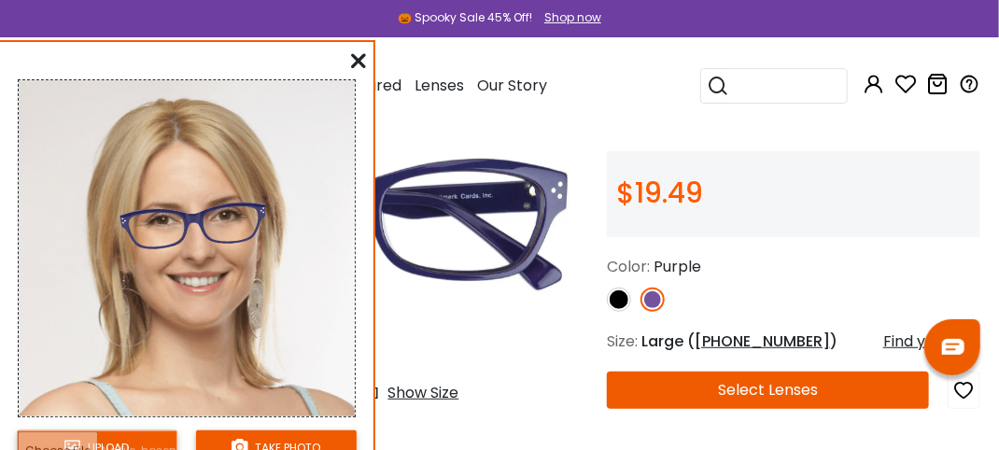
click at [652, 312] on img at bounding box center [653, 300] width 24 height 24
click at [359, 52] on div at bounding box center [358, 61] width 15 height 23
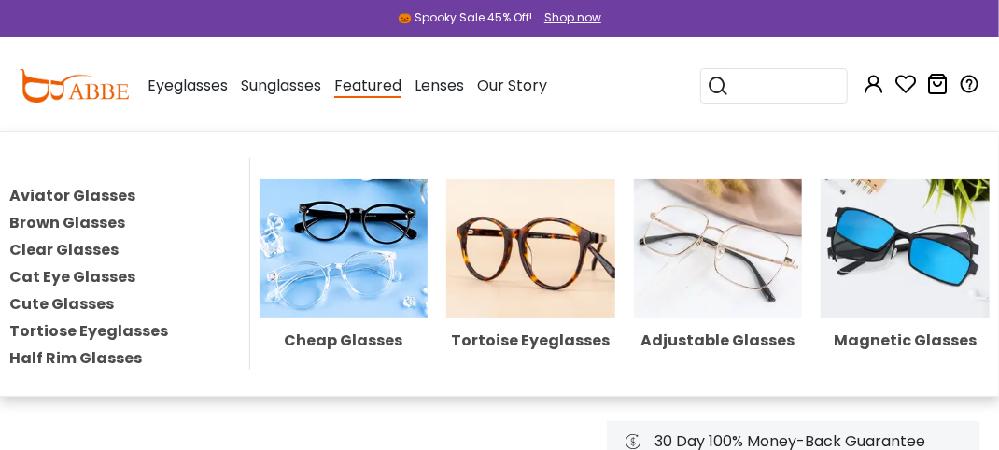
scroll to position [280, 0]
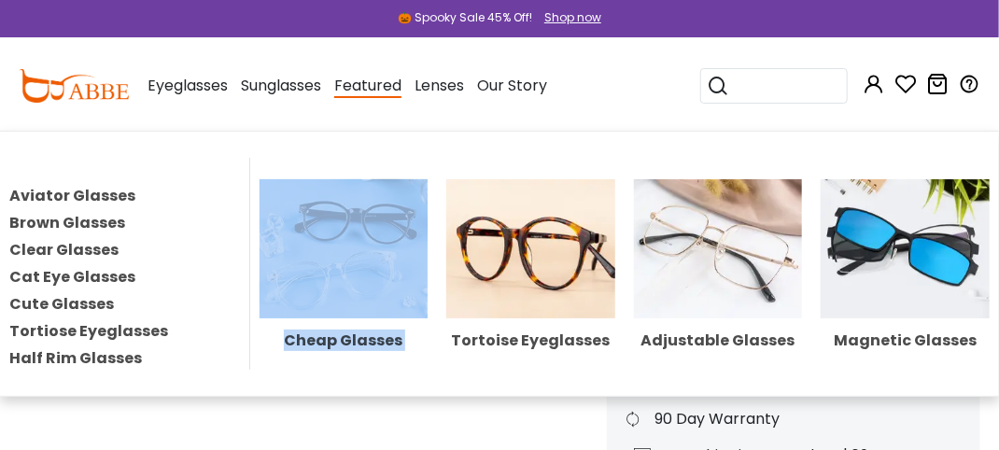
drag, startPoint x: 416, startPoint y: 148, endPoint x: 378, endPoint y: 134, distance: 39.6
click at [378, 134] on div "Aviator Glasses Brown Glasses Clear Glasses Cat Eye Glasses Cute Glasses Tortio…" at bounding box center [499, 264] width 999 height 266
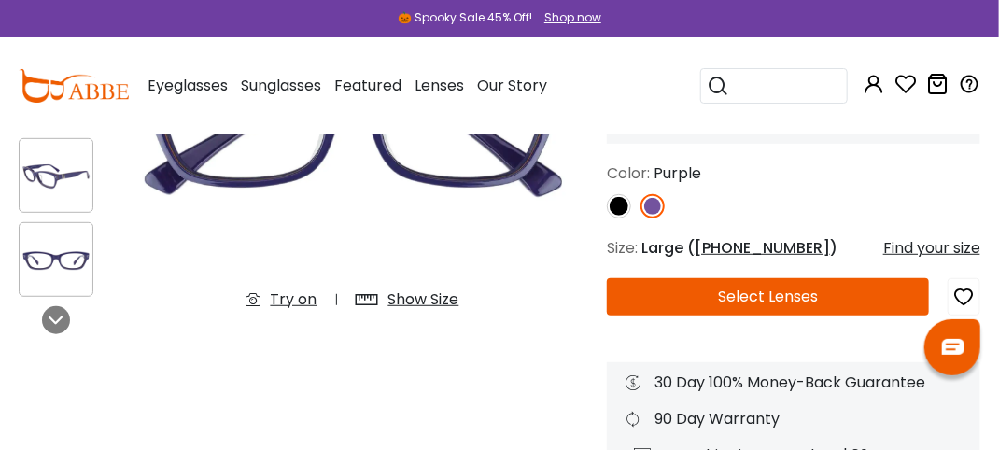
scroll to position [0, 0]
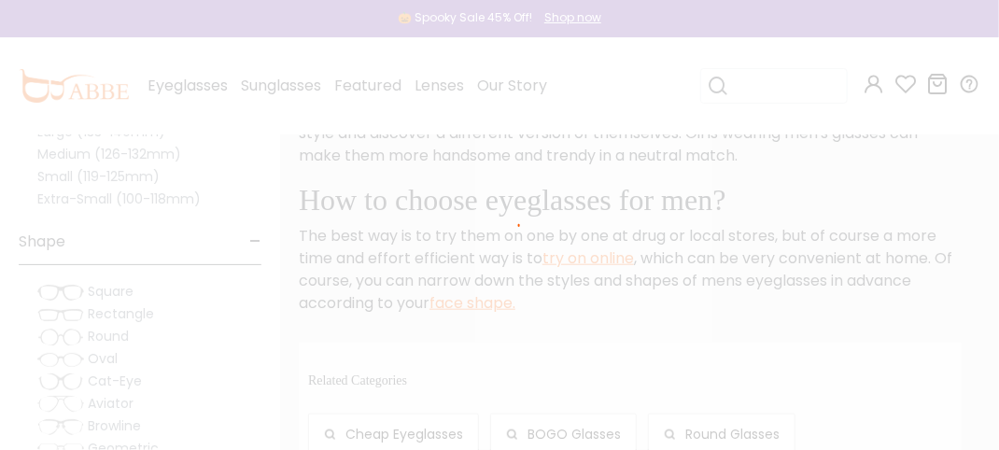
scroll to position [15504, 0]
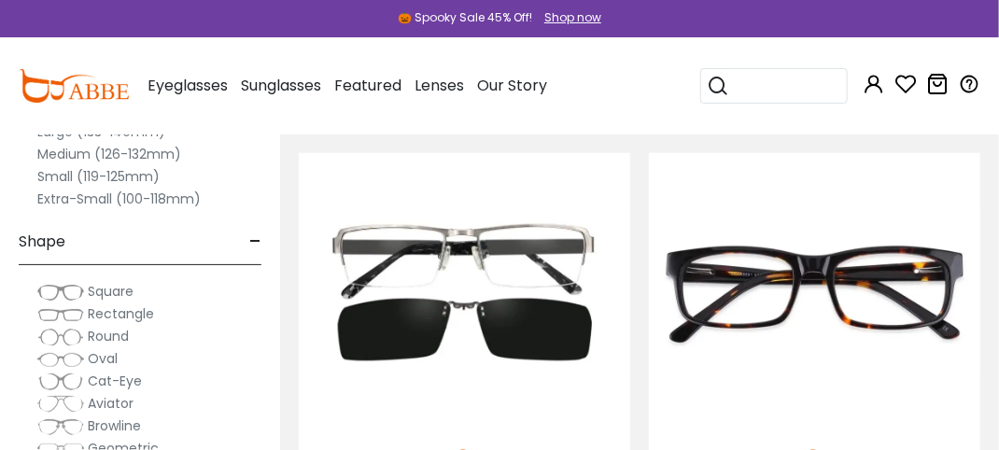
scroll to position [3269, 0]
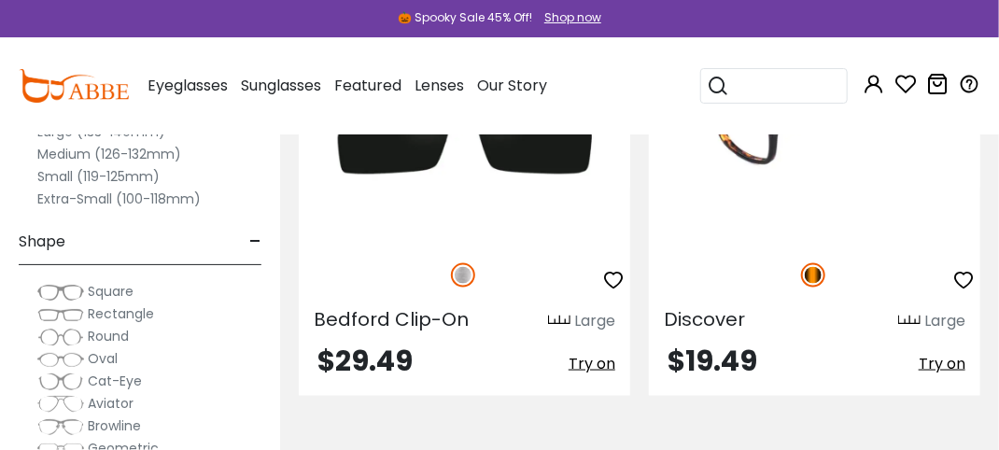
drag, startPoint x: 740, startPoint y: 270, endPoint x: 779, endPoint y: 214, distance: 68.4
click at [807, 203] on img at bounding box center [815, 104] width 332 height 276
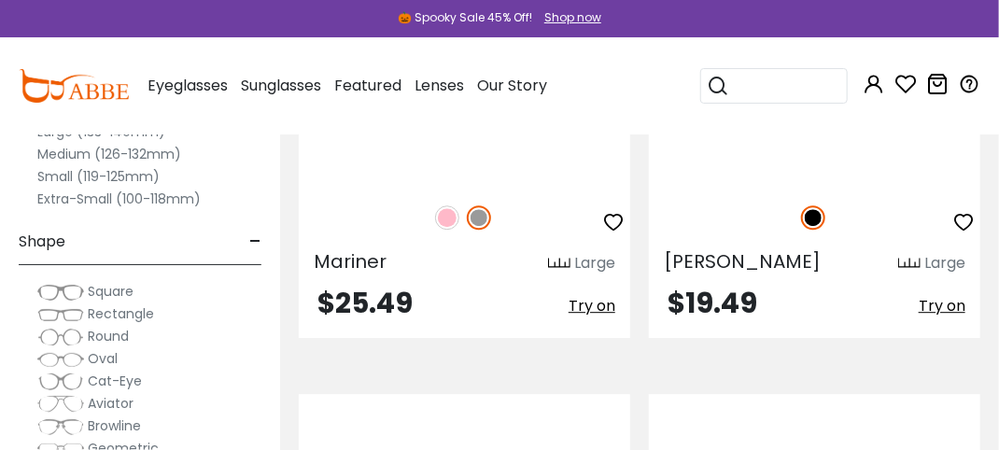
scroll to position [6912, 0]
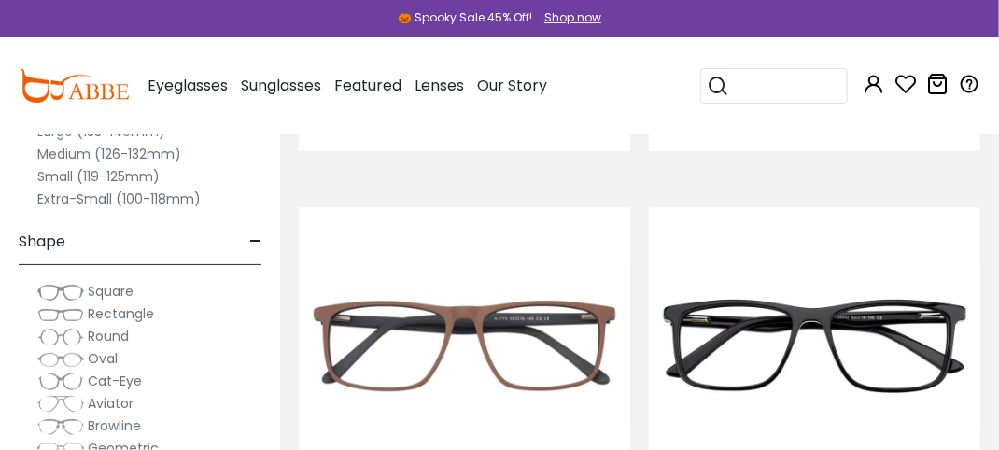
drag, startPoint x: 396, startPoint y: 278, endPoint x: 713, endPoint y: 174, distance: 333.5
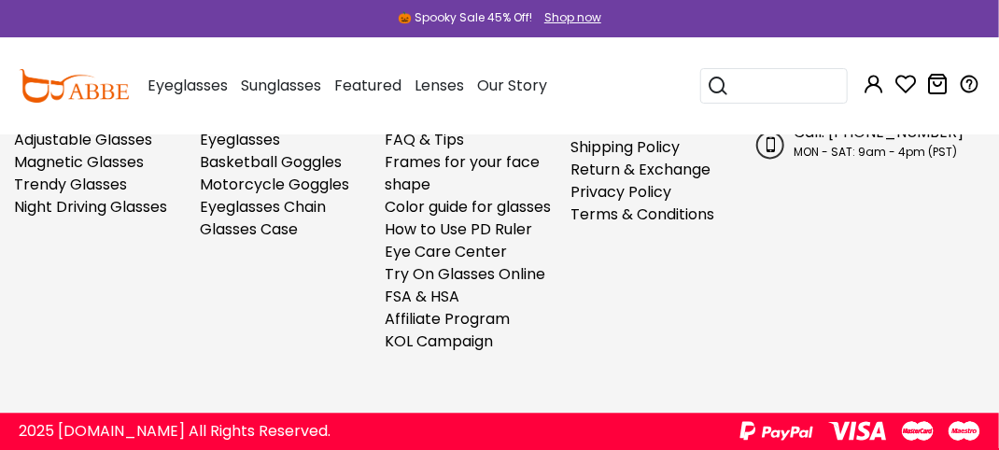
scroll to position [17037, 0]
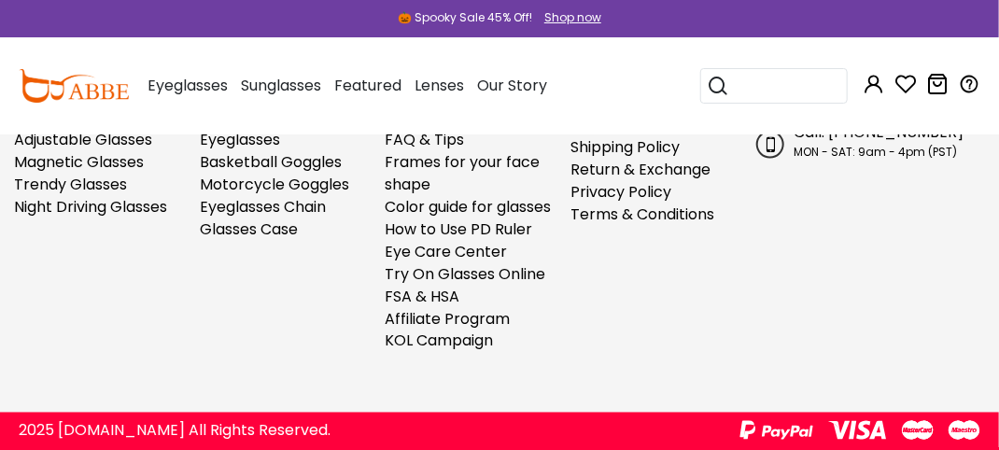
scroll to position [16310, 0]
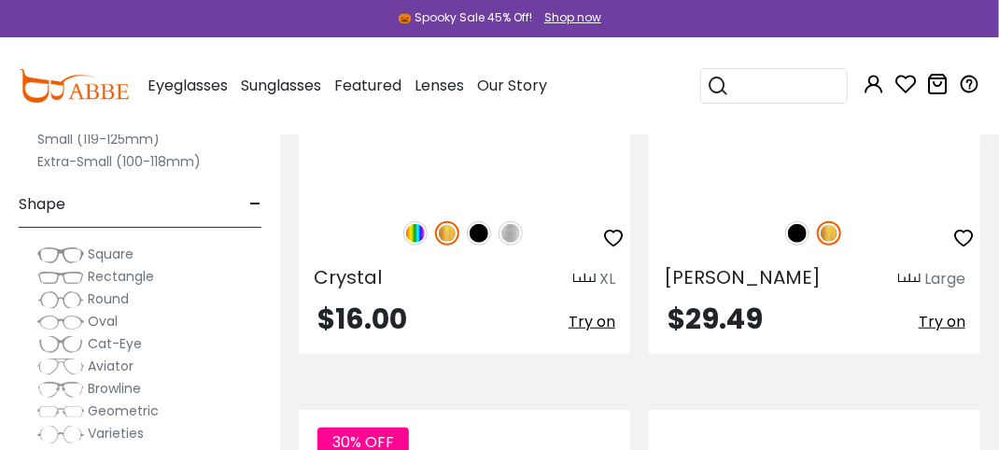
scroll to position [5604, 0]
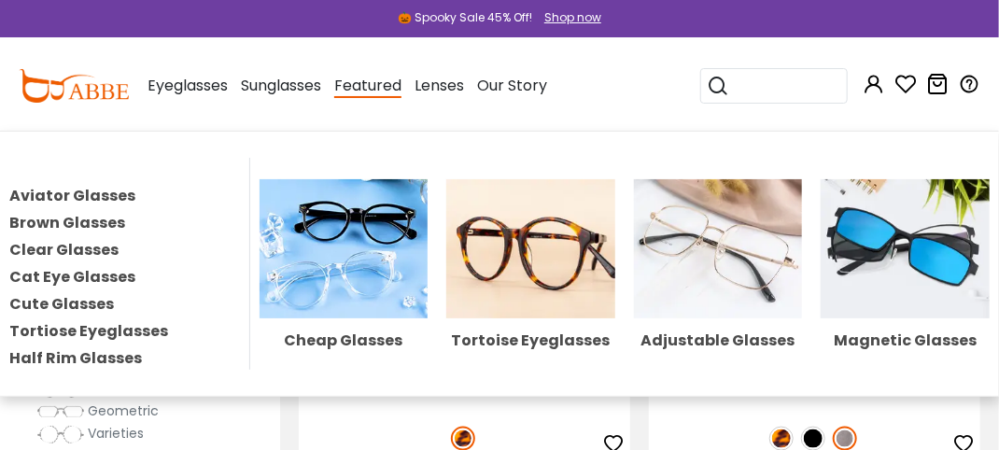
click at [402, 88] on span "Featured" at bounding box center [367, 86] width 67 height 23
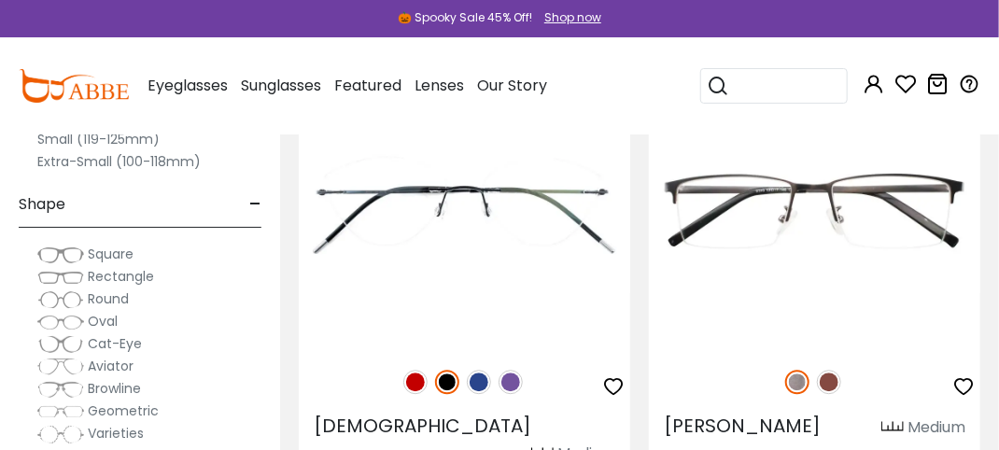
scroll to position [8593, 0]
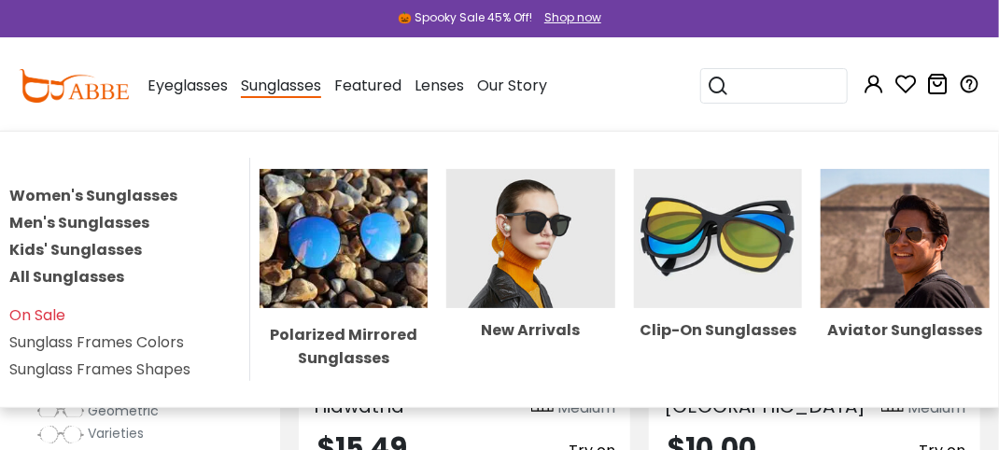
click at [321, 92] on span "Sunglasses" at bounding box center [281, 86] width 80 height 23
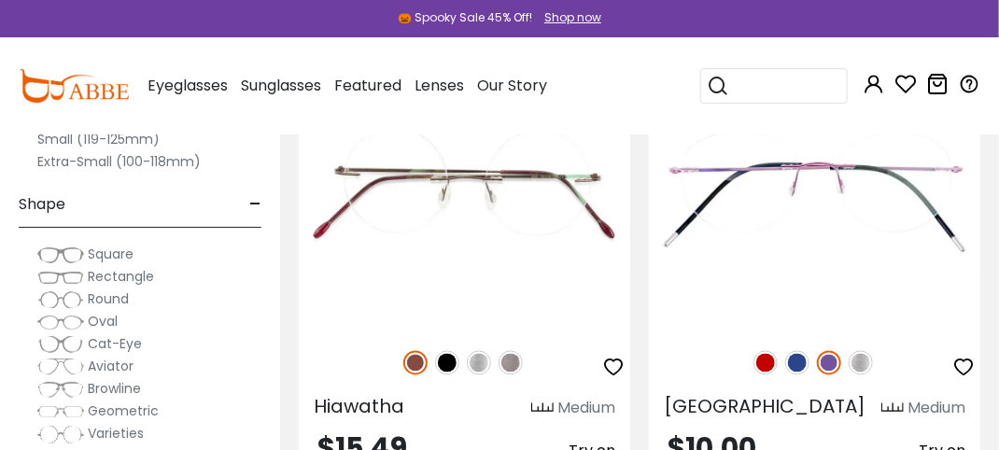
click at [321, 87] on span "Sunglasses" at bounding box center [281, 85] width 80 height 21
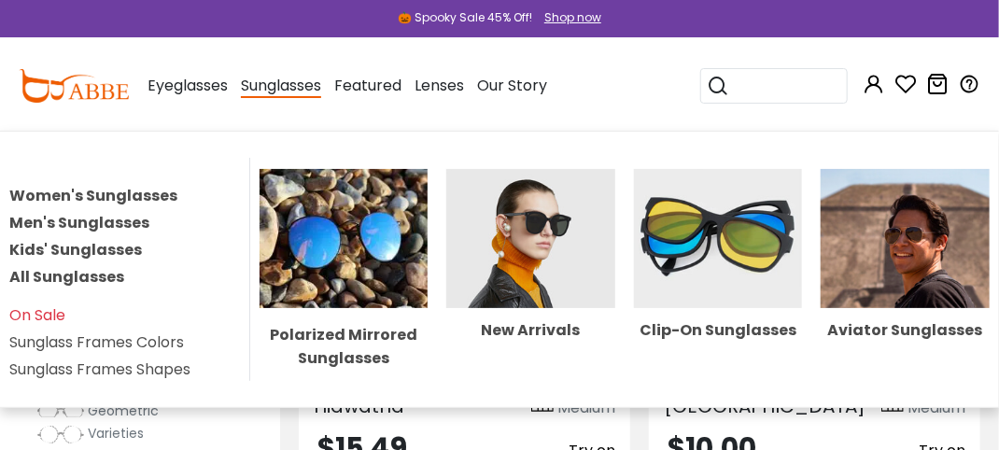
click at [321, 83] on span "Sunglasses" at bounding box center [281, 86] width 80 height 23
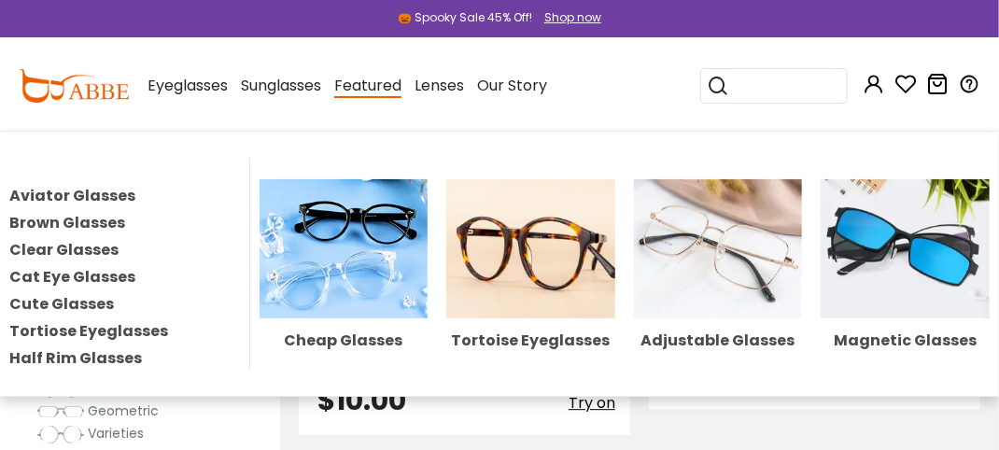
scroll to position [9340, 0]
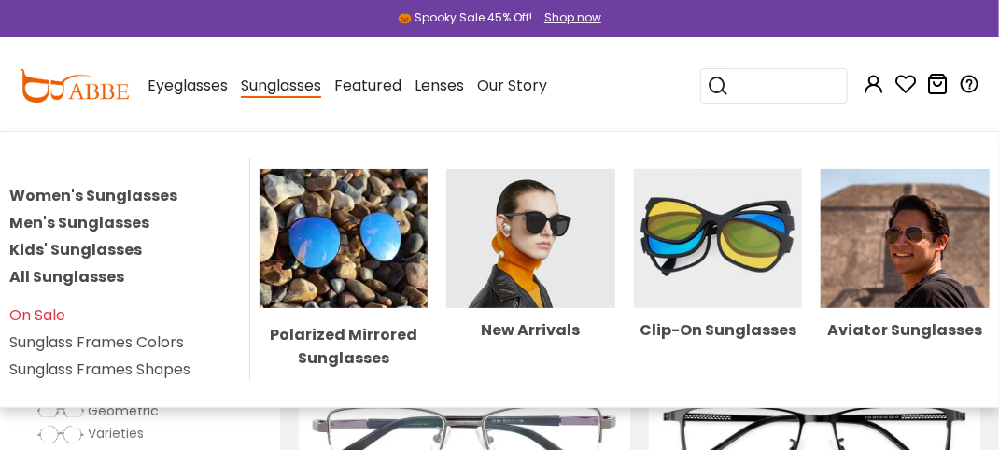
click at [321, 91] on span "Sunglasses" at bounding box center [281, 86] width 80 height 23
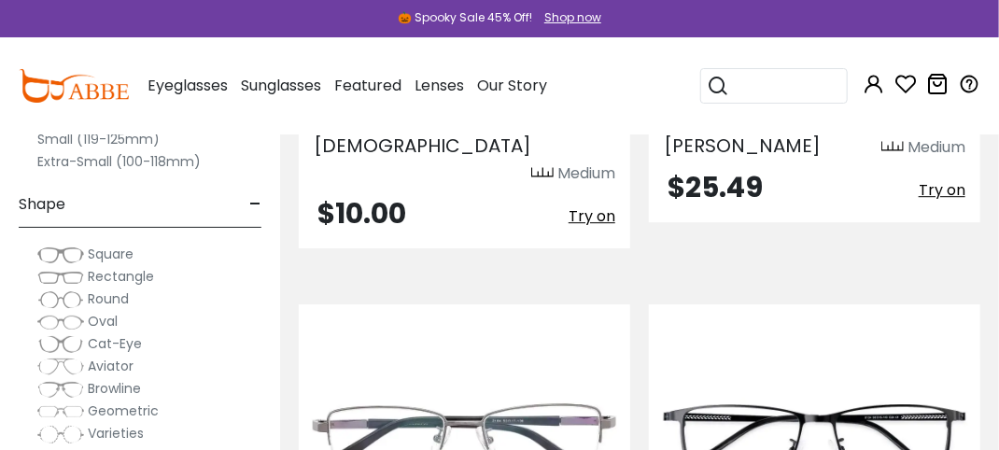
click at [321, 91] on span "Sunglasses" at bounding box center [281, 85] width 80 height 21
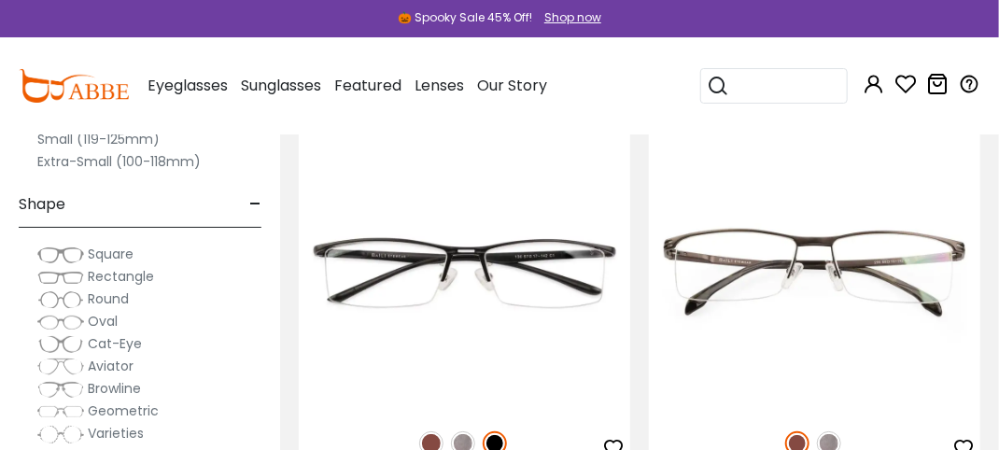
scroll to position [12702, 0]
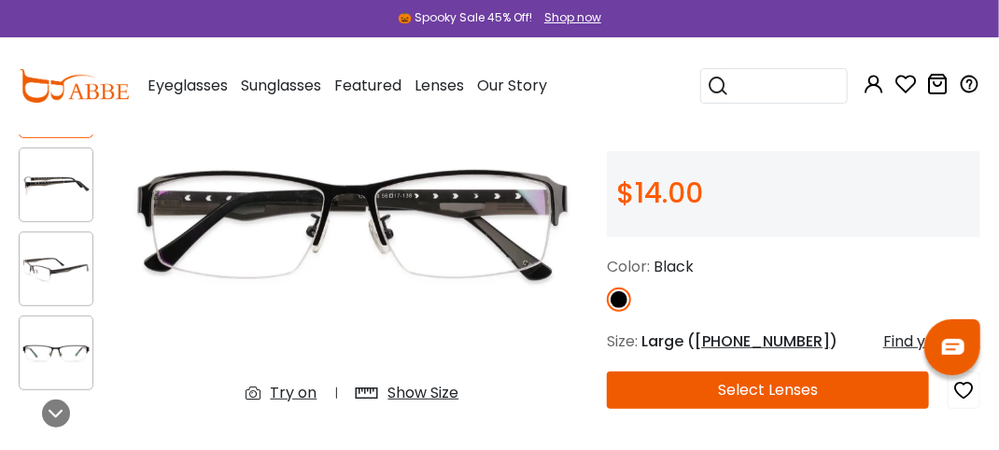
click at [49, 190] on img at bounding box center [56, 185] width 73 height 36
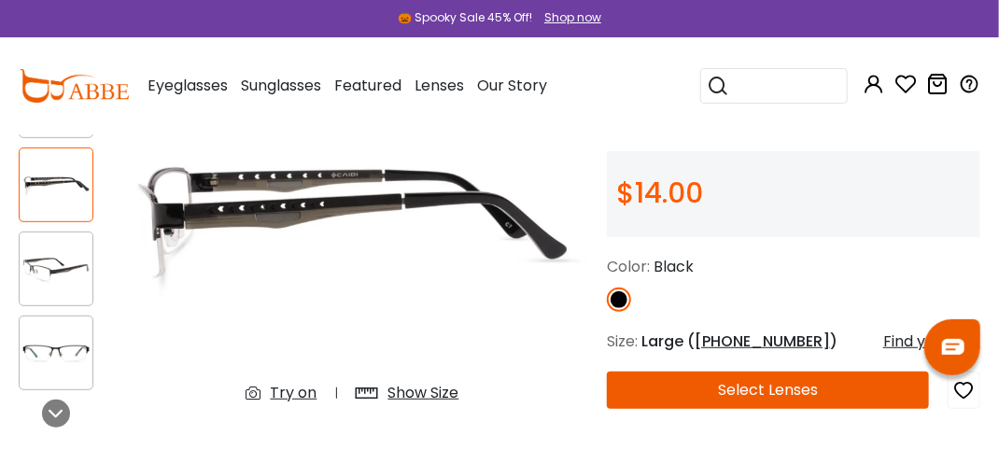
click at [34, 349] on img at bounding box center [56, 353] width 73 height 36
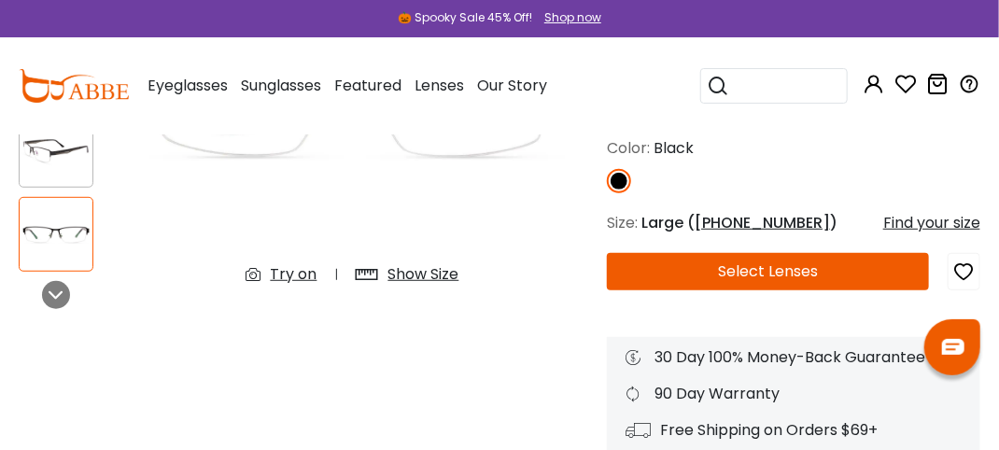
scroll to position [280, 0]
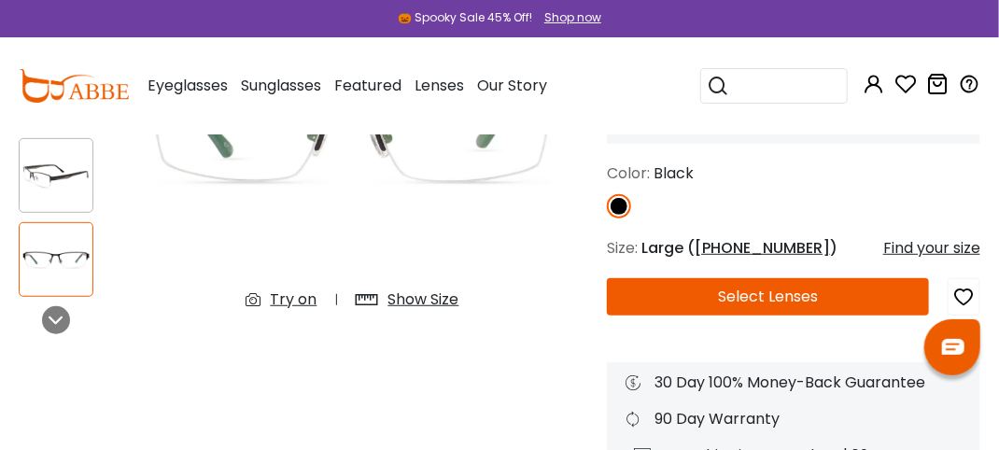
click at [282, 311] on div "Try on" at bounding box center [294, 300] width 47 height 22
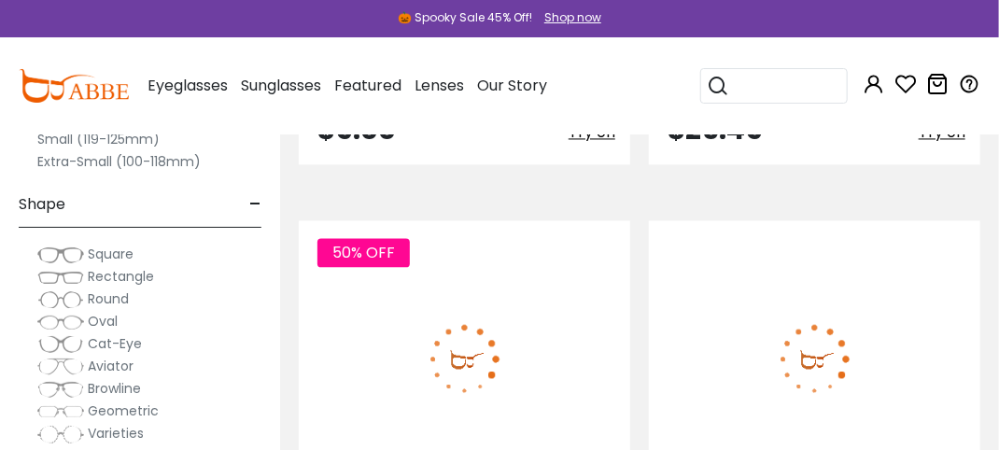
scroll to position [13730, 0]
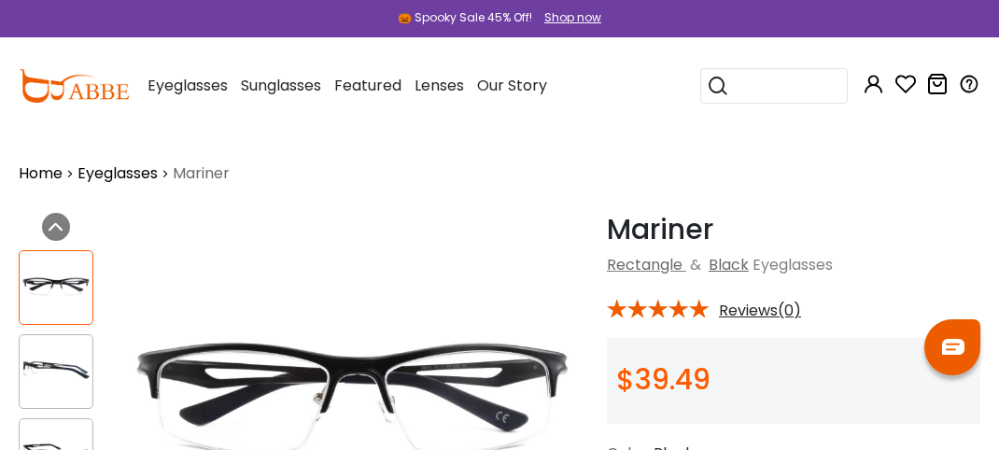
click at [58, 438] on img at bounding box center [56, 456] width 73 height 36
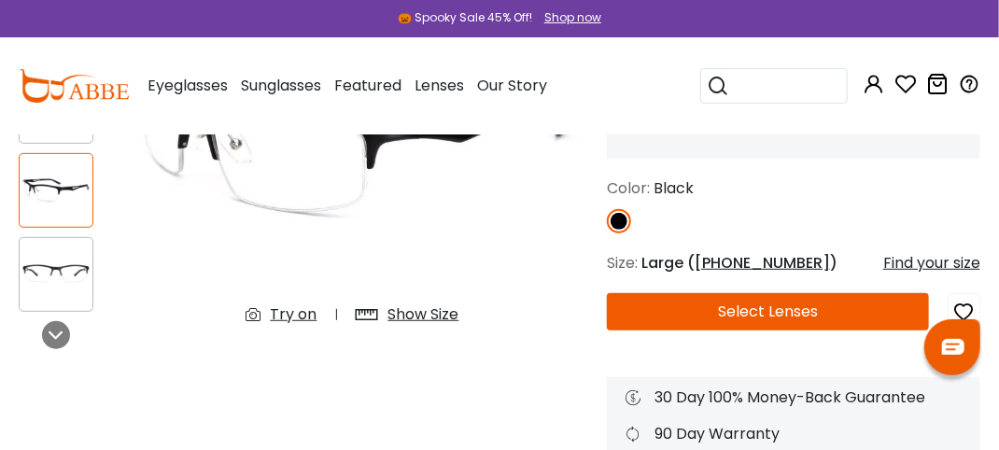
scroll to position [280, 0]
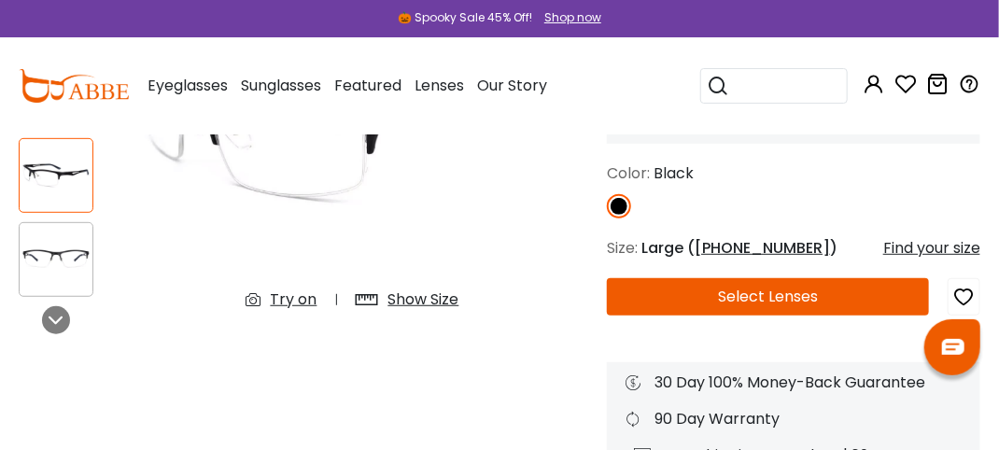
click at [72, 256] on img at bounding box center [56, 260] width 73 height 36
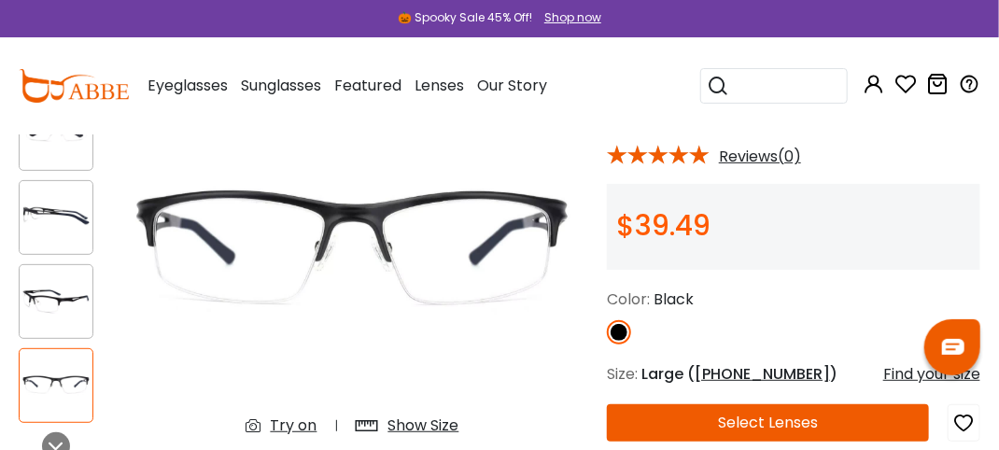
scroll to position [187, 0]
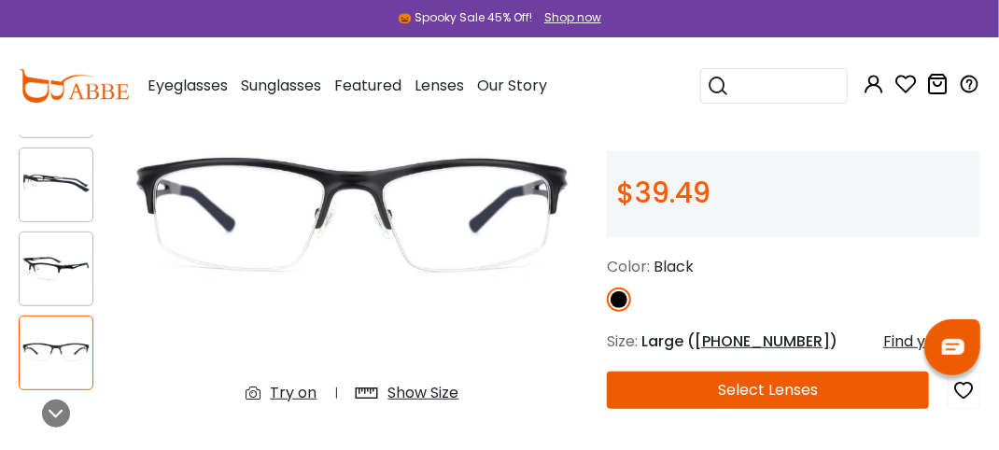
click at [284, 401] on div "Try on" at bounding box center [294, 393] width 47 height 22
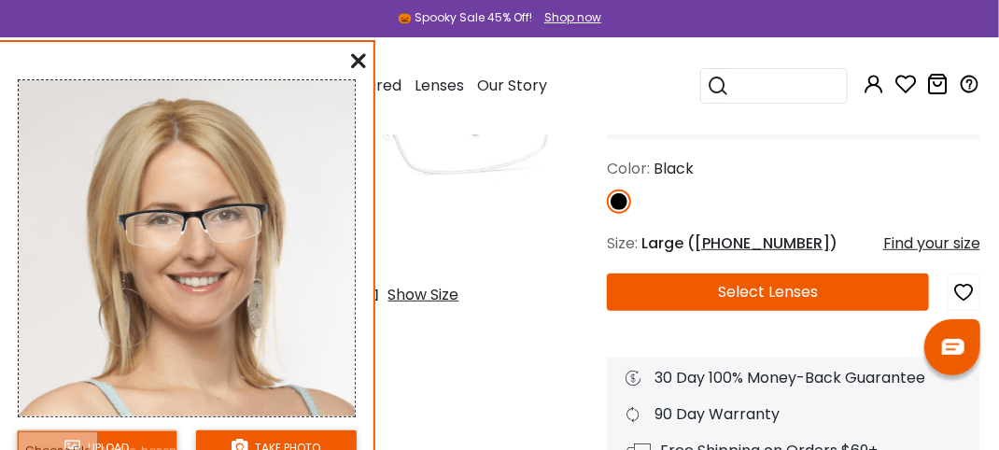
scroll to position [93, 0]
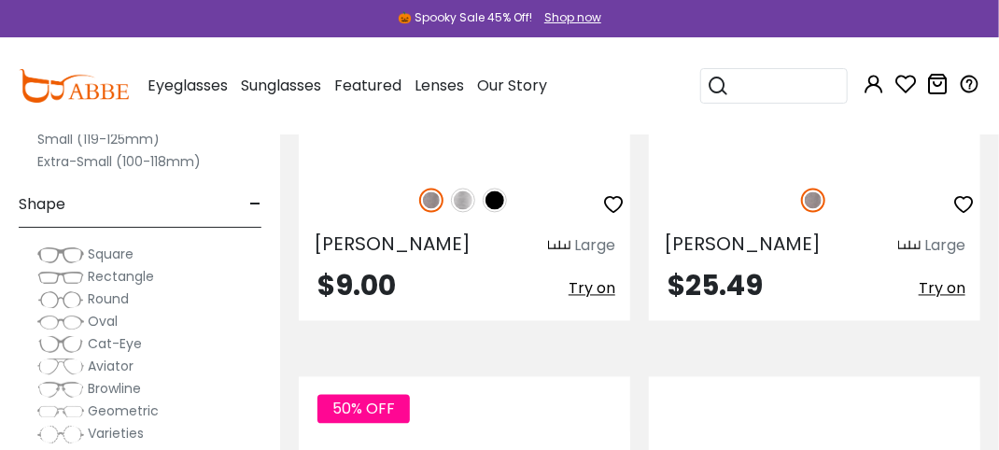
scroll to position [13730, 0]
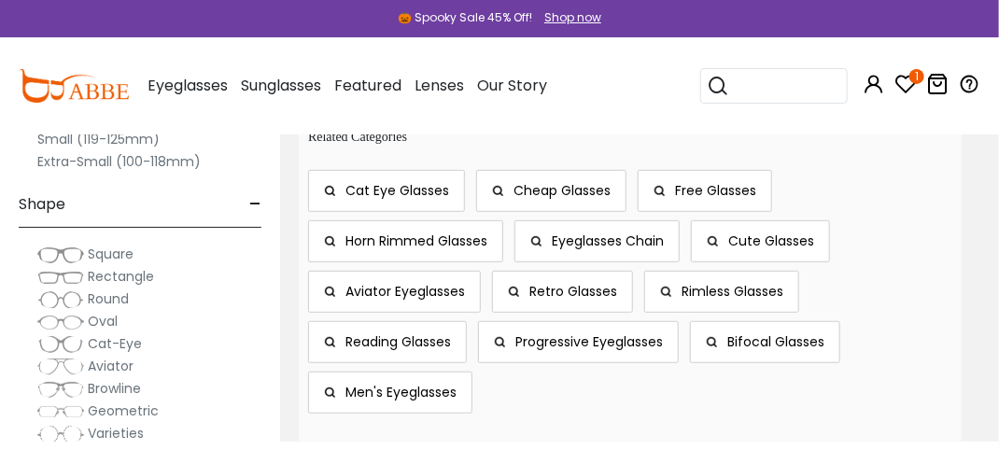
scroll to position [15598, 0]
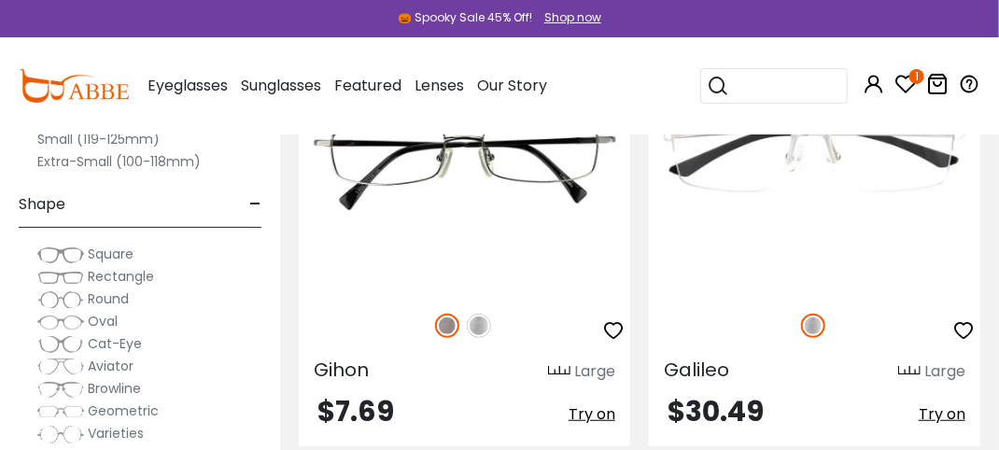
scroll to position [5511, 0]
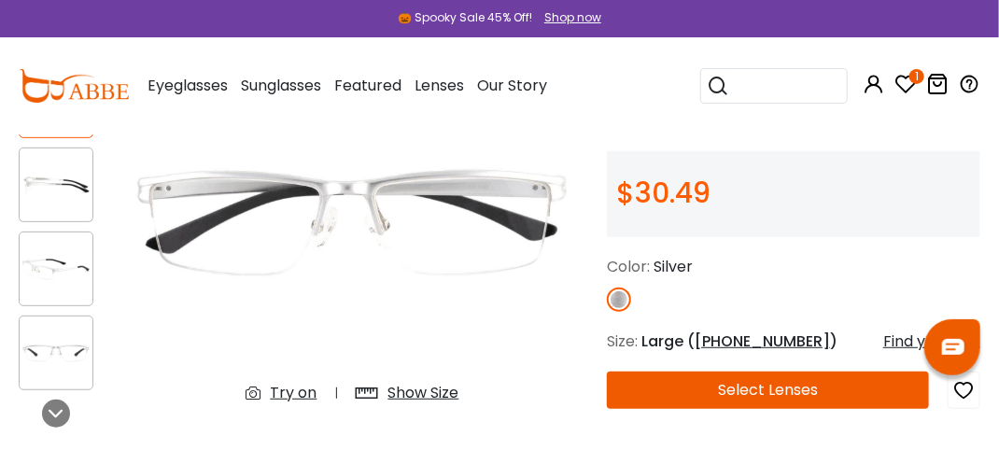
drag, startPoint x: 270, startPoint y: 402, endPoint x: 286, endPoint y: 375, distance: 30.6
click at [273, 400] on div "Try on" at bounding box center [294, 393] width 47 height 22
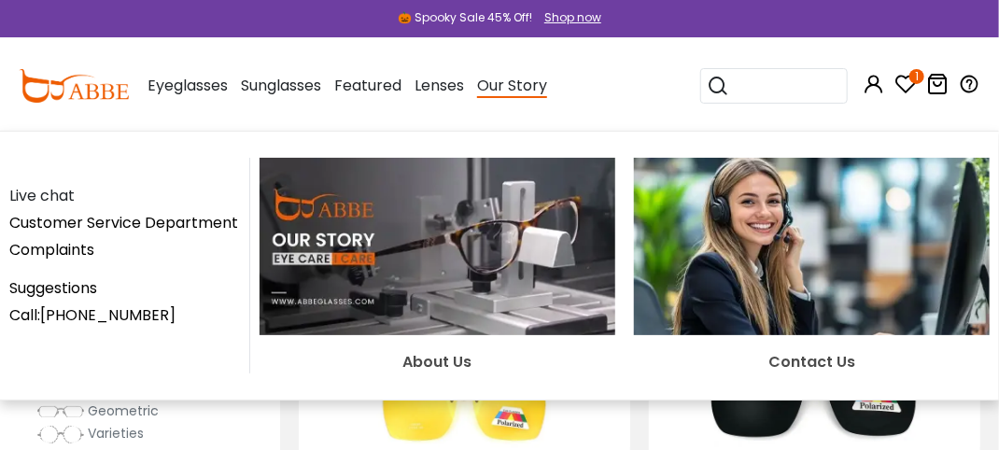
scroll to position [6818, 0]
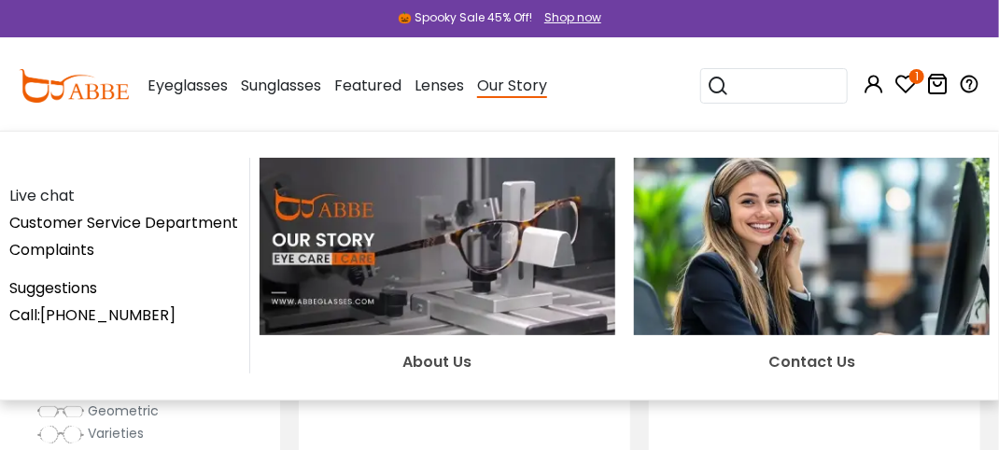
click at [392, 374] on div "About Us" at bounding box center [438, 361] width 356 height 23
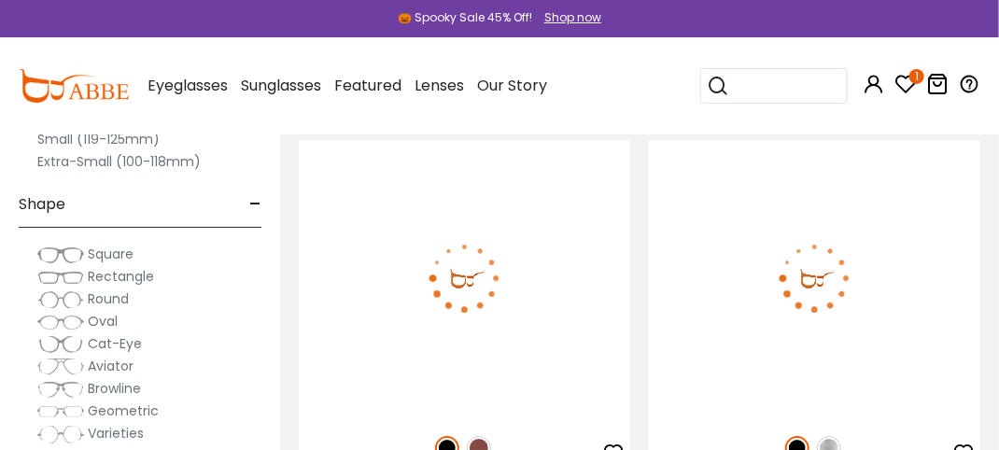
scroll to position [14197, 0]
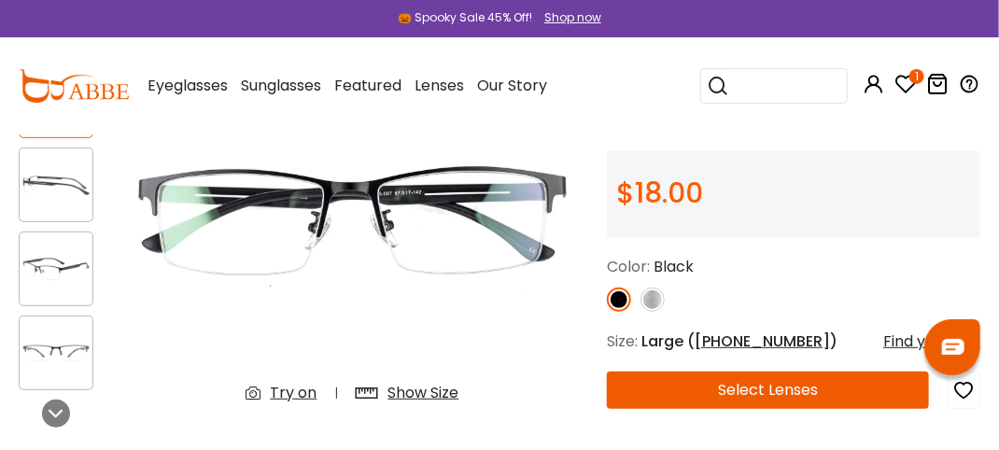
click at [53, 279] on img at bounding box center [56, 269] width 73 height 36
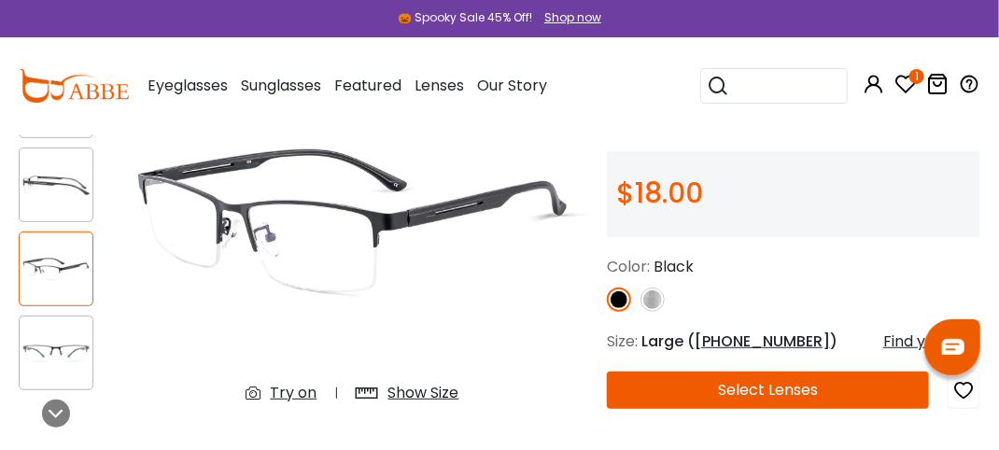
click at [288, 401] on div "Try on" at bounding box center [294, 393] width 47 height 22
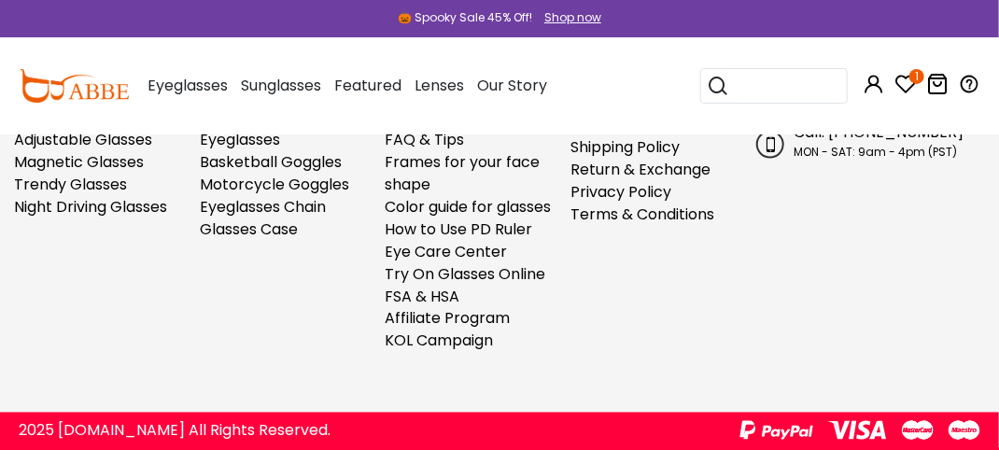
scroll to position [16233, 0]
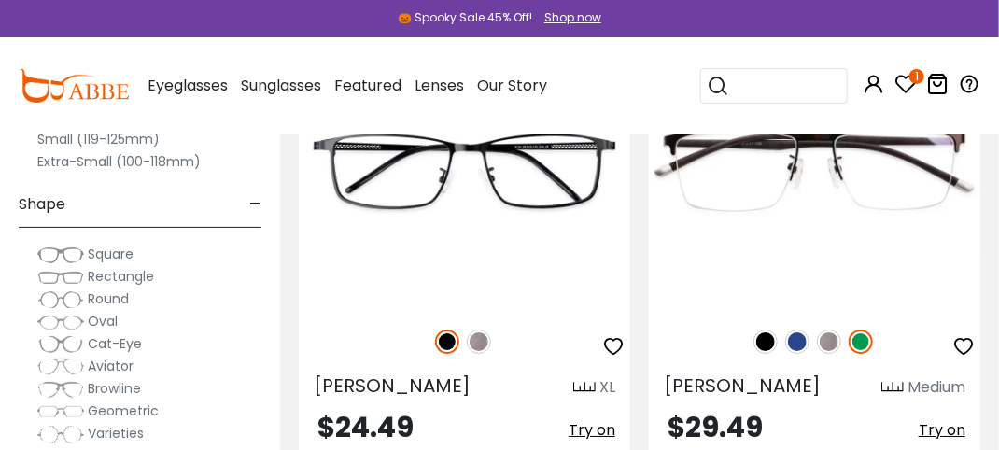
scroll to position [6912, 0]
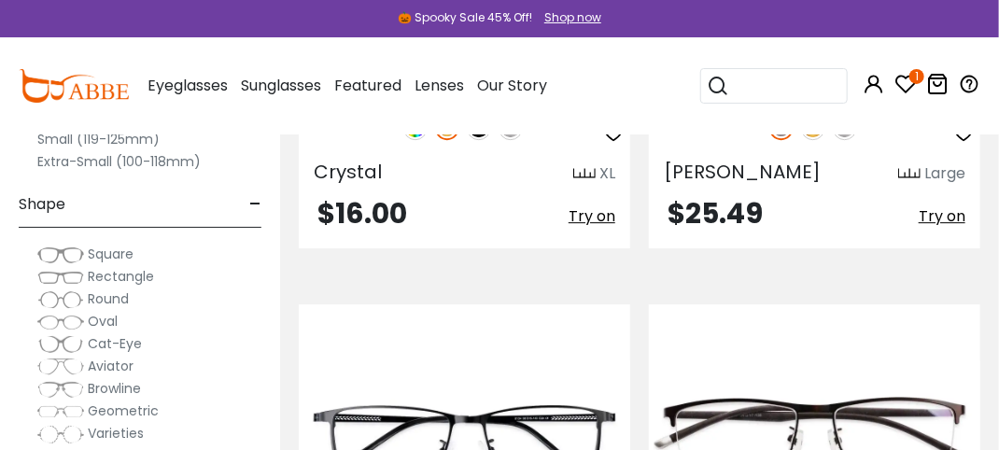
click at [828, 59] on div "Popular Searches round Sunglasses aviator clear tortoise cat Recommended Laya $…" at bounding box center [777, 85] width 153 height 97
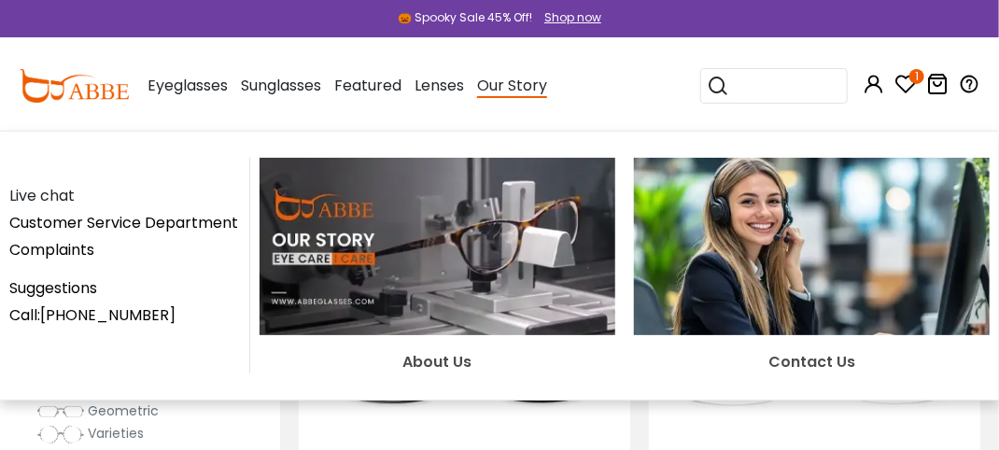
scroll to position [7005, 0]
click at [629, 401] on div "Live chat Customer Service Department Complaints Suggestions Call:+1-585-800-11…" at bounding box center [499, 266] width 999 height 270
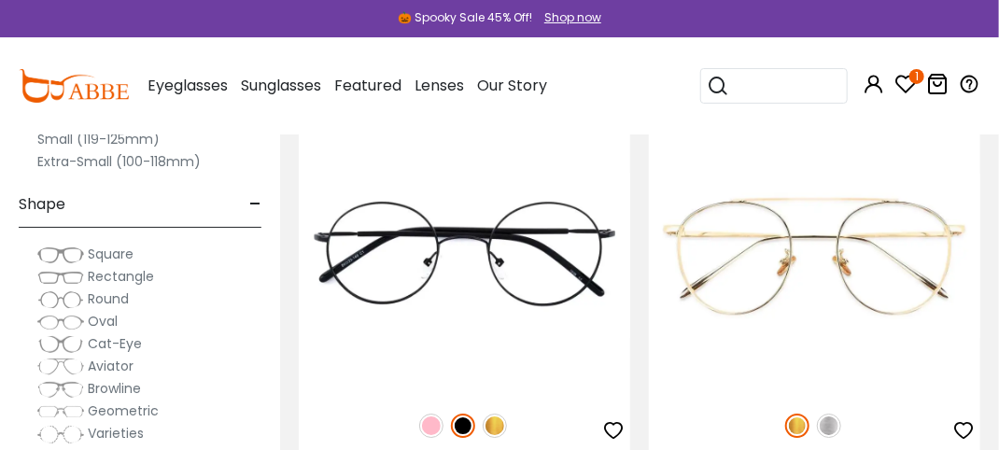
scroll to position [9620, 0]
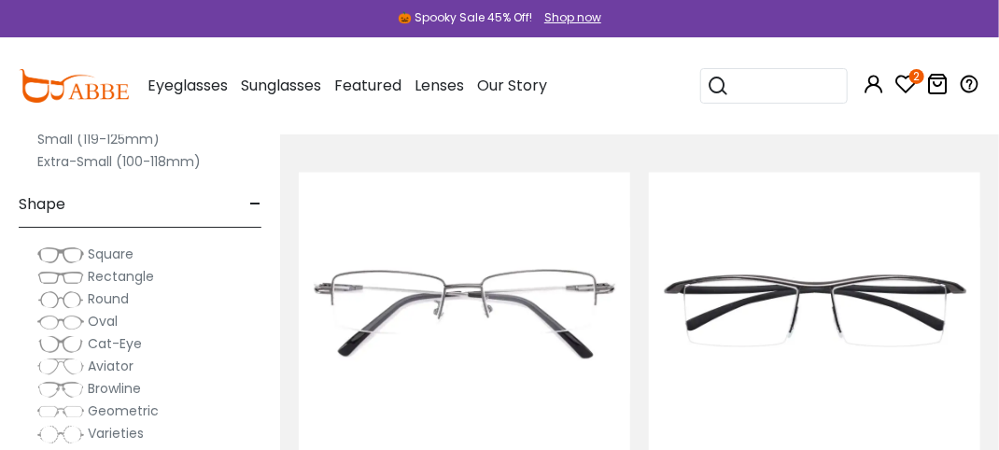
scroll to position [11115, 0]
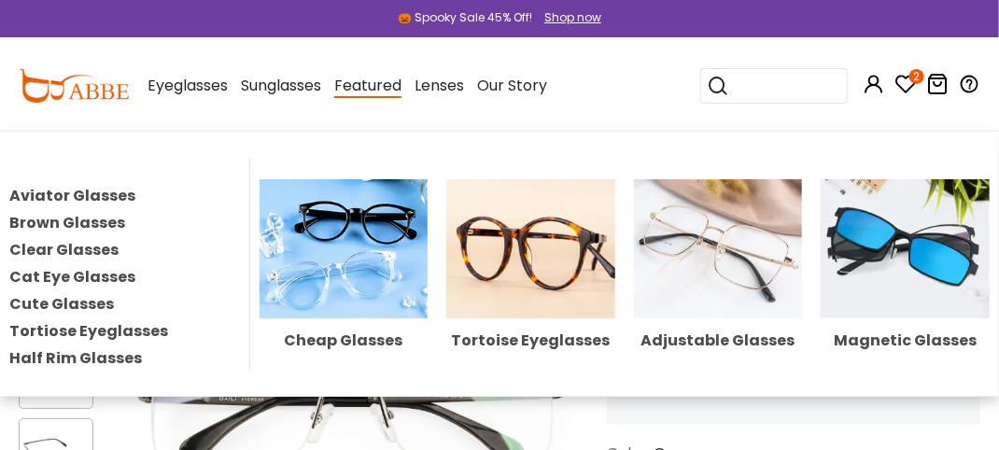
click at [655, 370] on div "Cheap Glasses Tortoise Eyeglasses Adjustable Glasses Magnetic Glasses" at bounding box center [625, 264] width 750 height 212
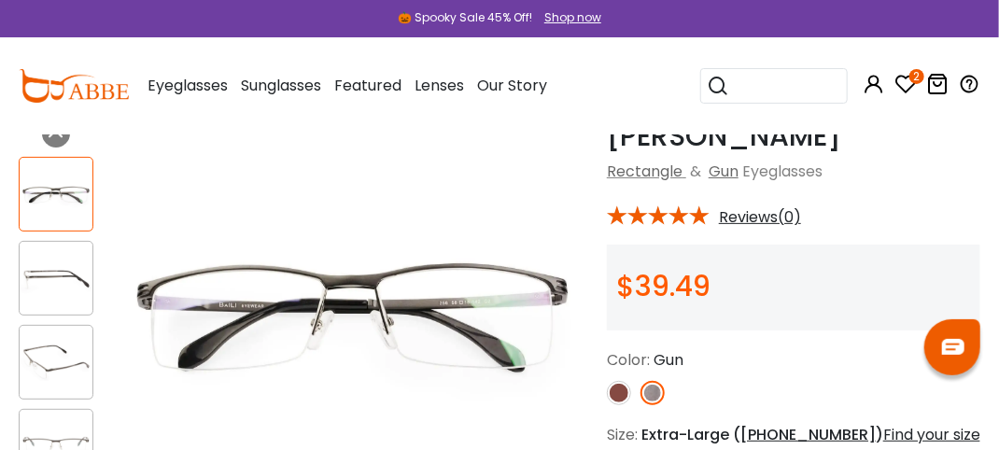
scroll to position [187, 0]
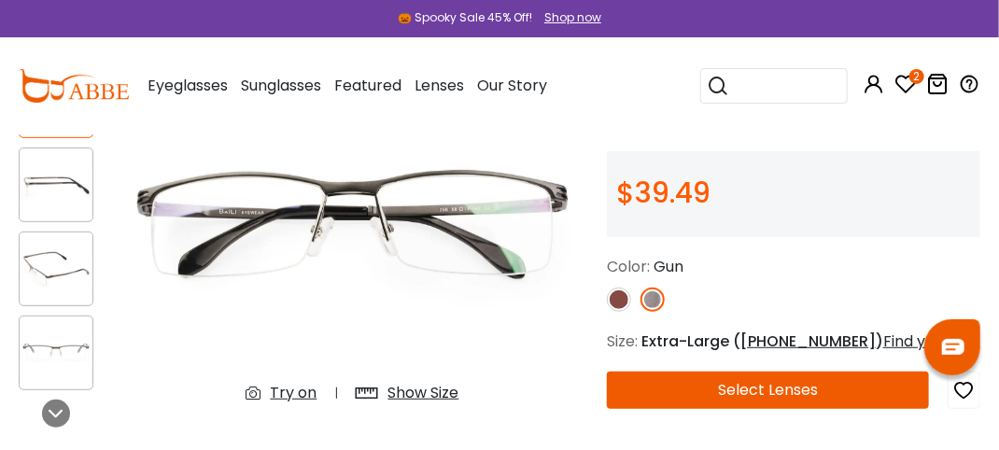
click at [271, 395] on div "Try on" at bounding box center [294, 393] width 47 height 22
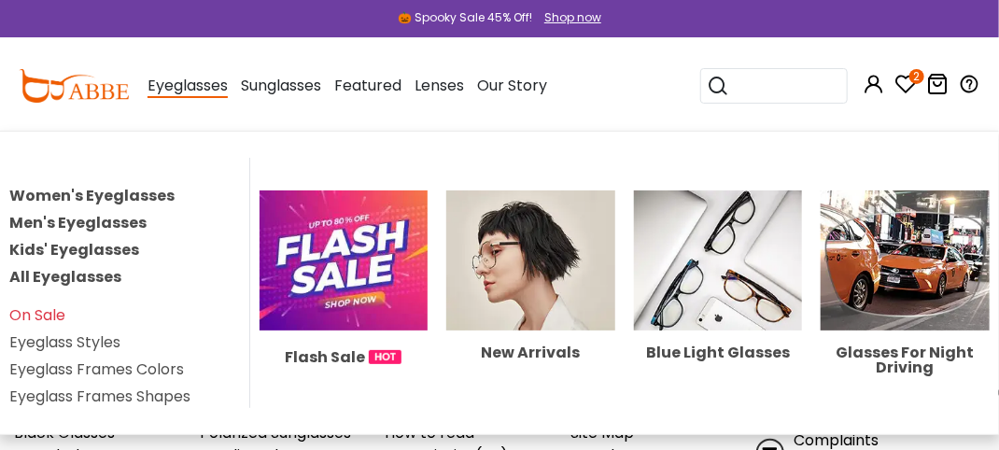
scroll to position [15411, 0]
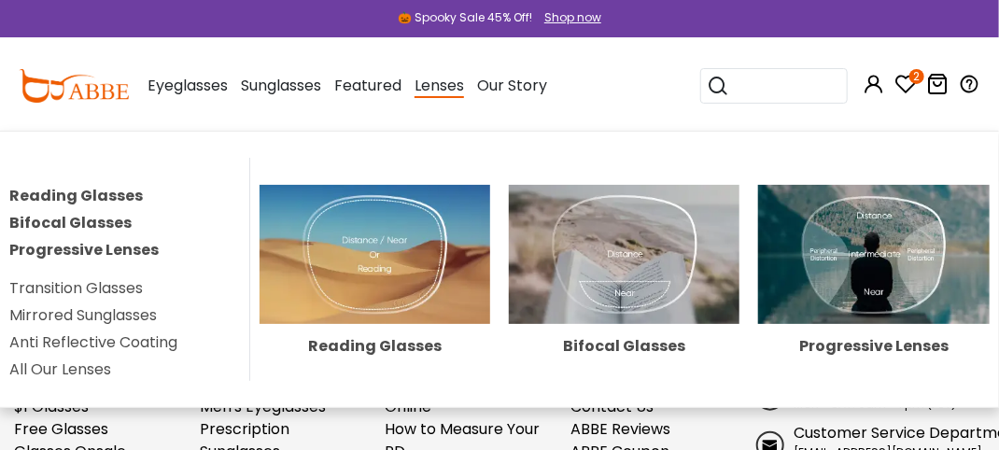
click at [464, 82] on span "Lenses" at bounding box center [440, 86] width 50 height 23
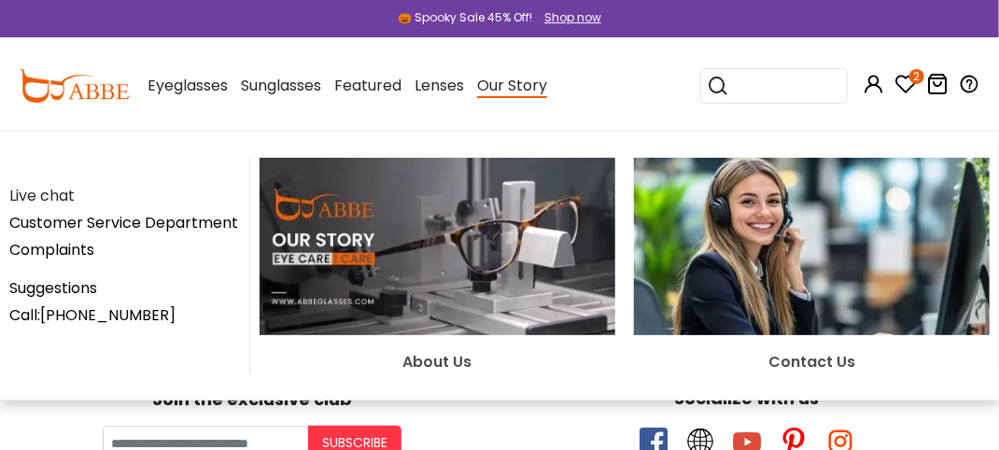
scroll to position [280, 0]
